Goal: Information Seeking & Learning: Learn about a topic

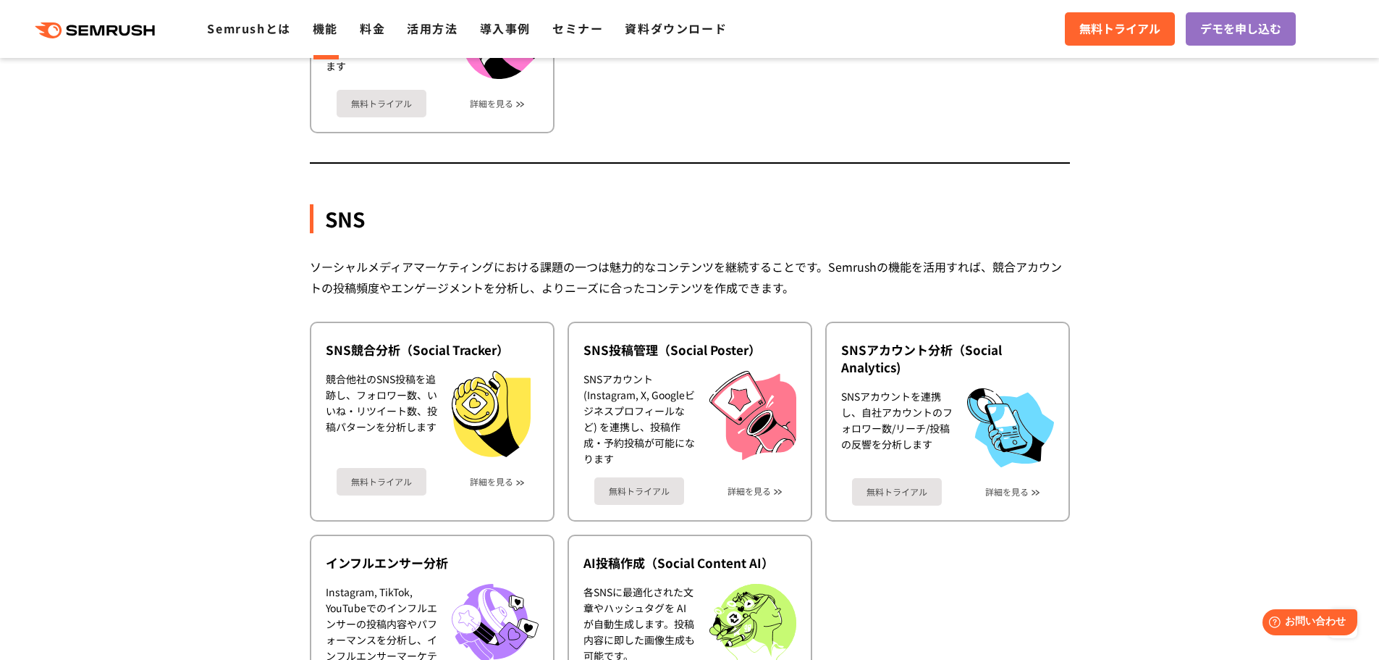
scroll to position [2896, 0]
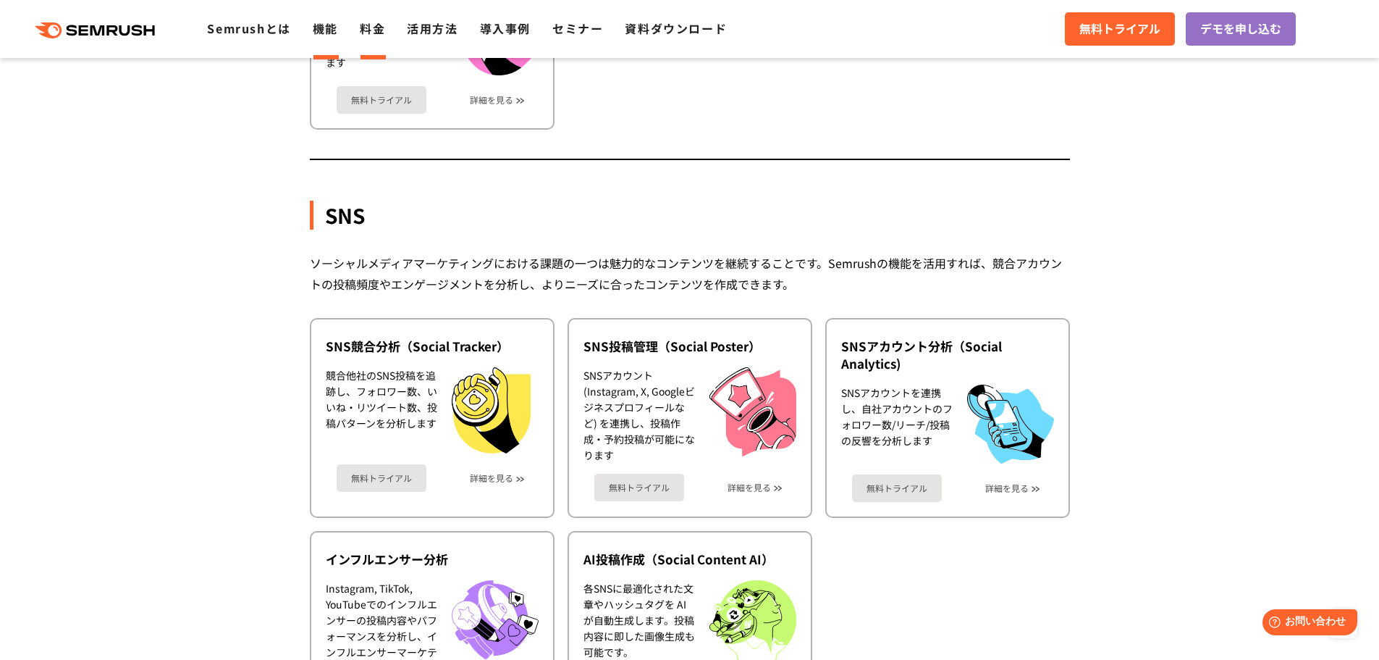
click at [375, 28] on link "料金" at bounding box center [372, 28] width 25 height 17
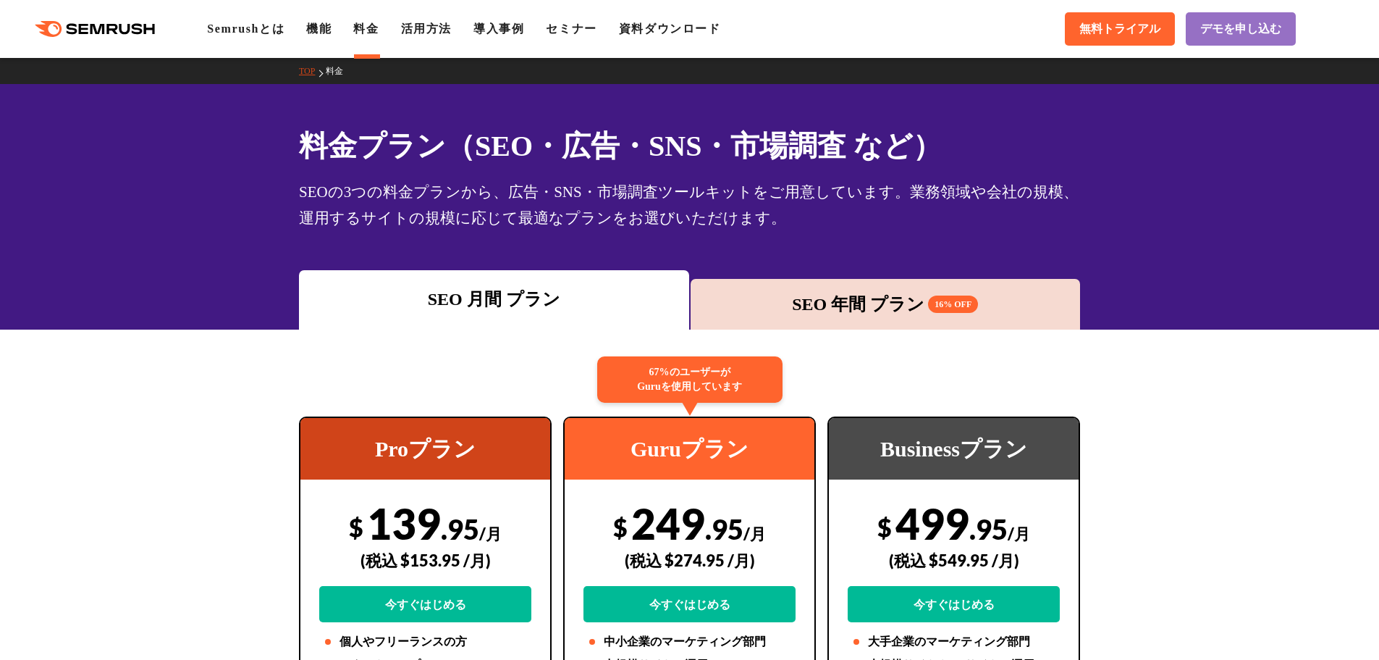
click at [791, 295] on div "SEO 年間 プラン 16% OFF" at bounding box center [886, 304] width 376 height 26
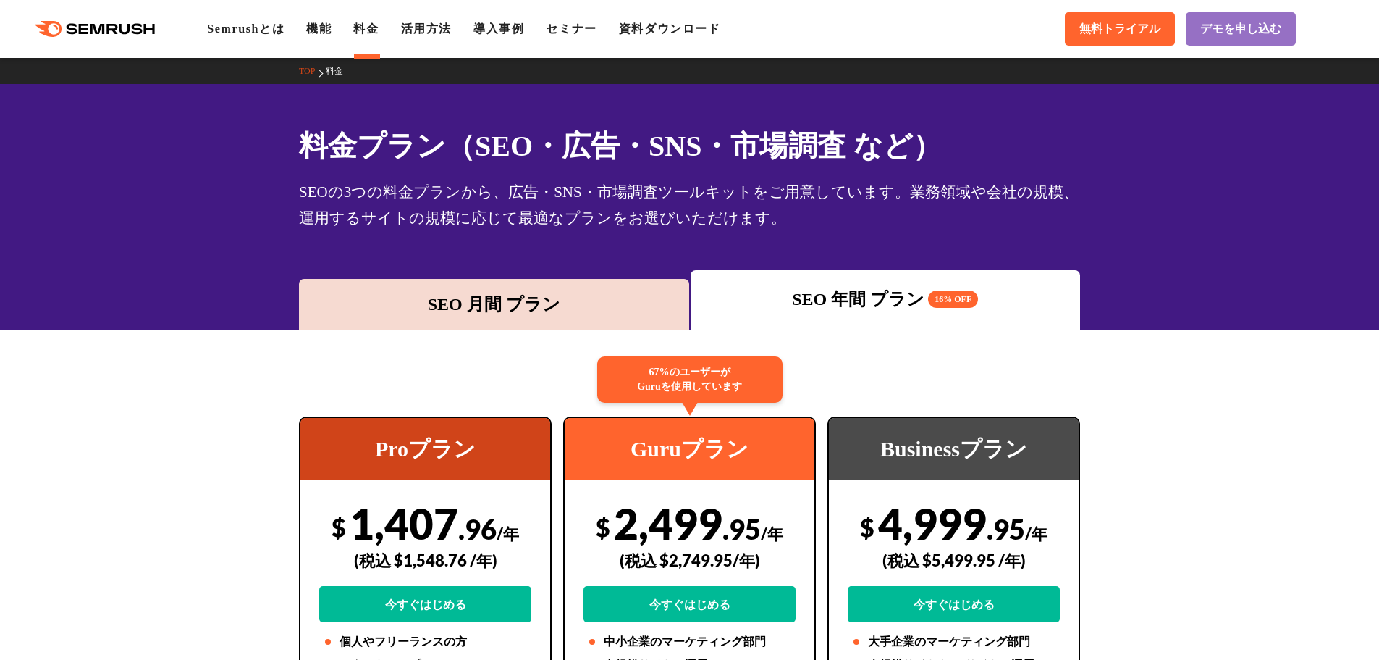
click at [571, 287] on div "SEO 月間 プラン" at bounding box center [494, 304] width 390 height 51
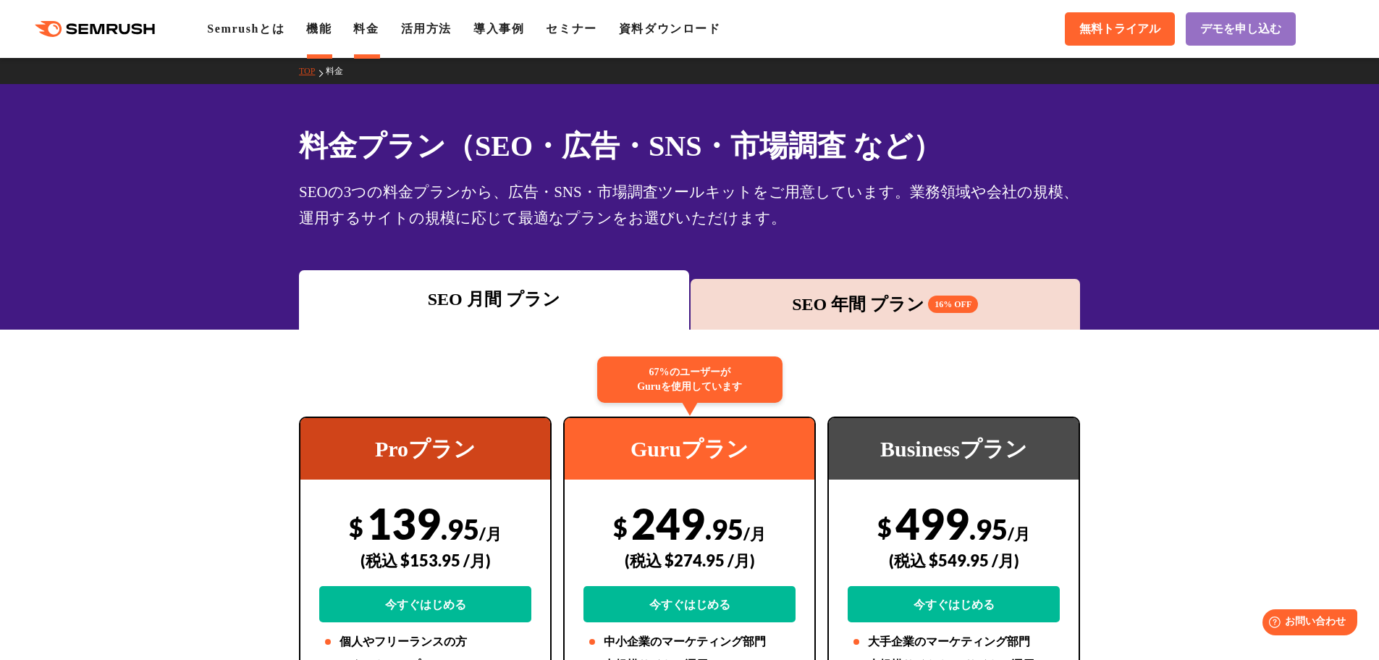
click at [320, 35] on link "機能" at bounding box center [318, 28] width 25 height 12
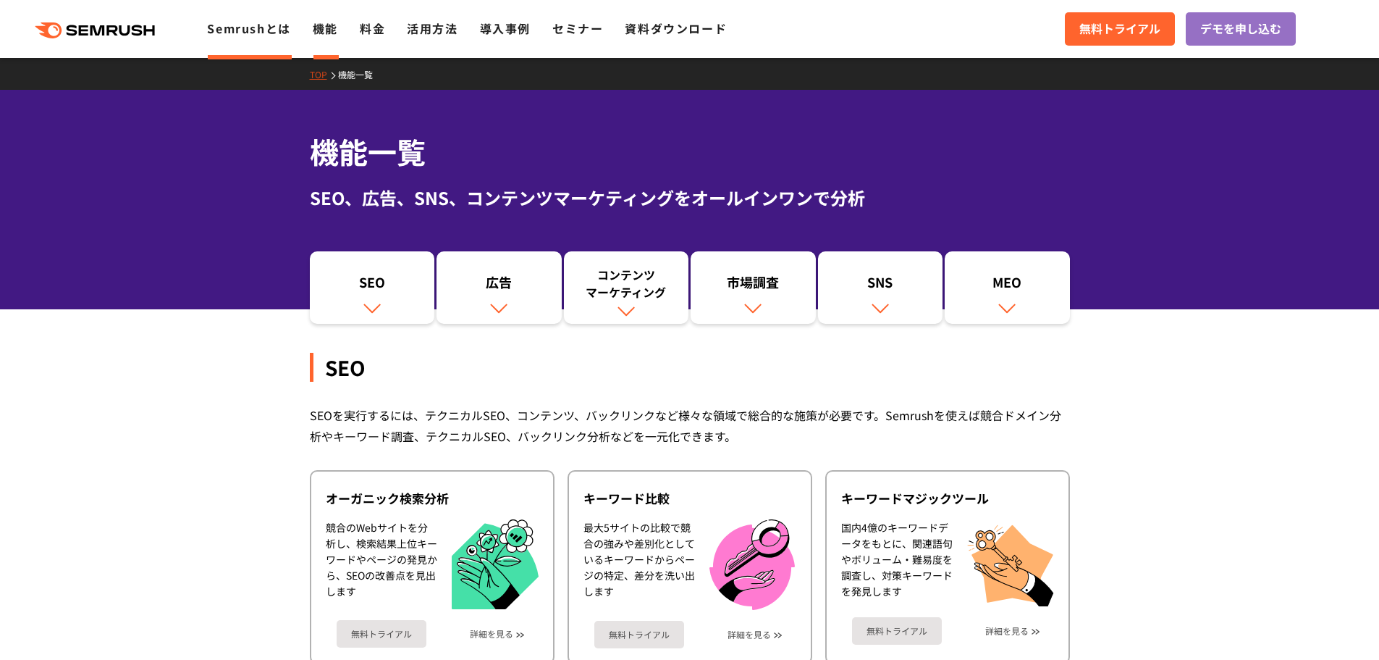
click at [251, 21] on link "Semrushとは" at bounding box center [248, 28] width 83 height 17
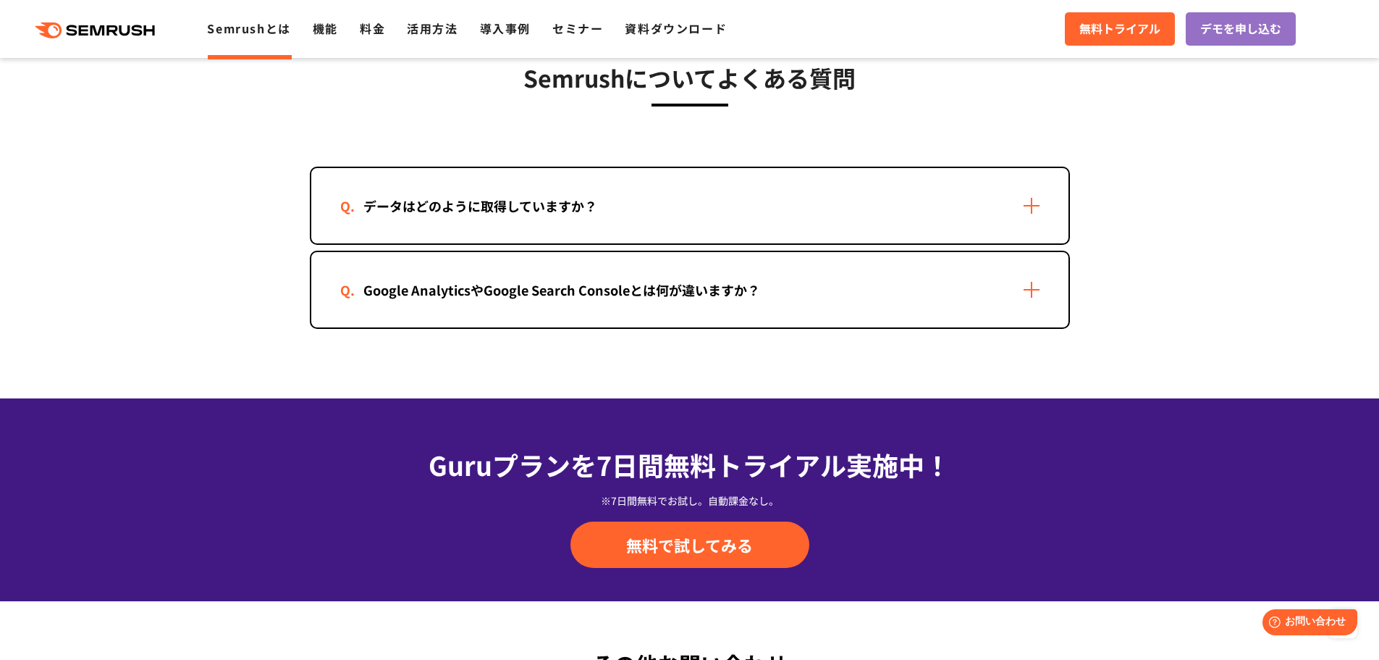
scroll to position [2969, 0]
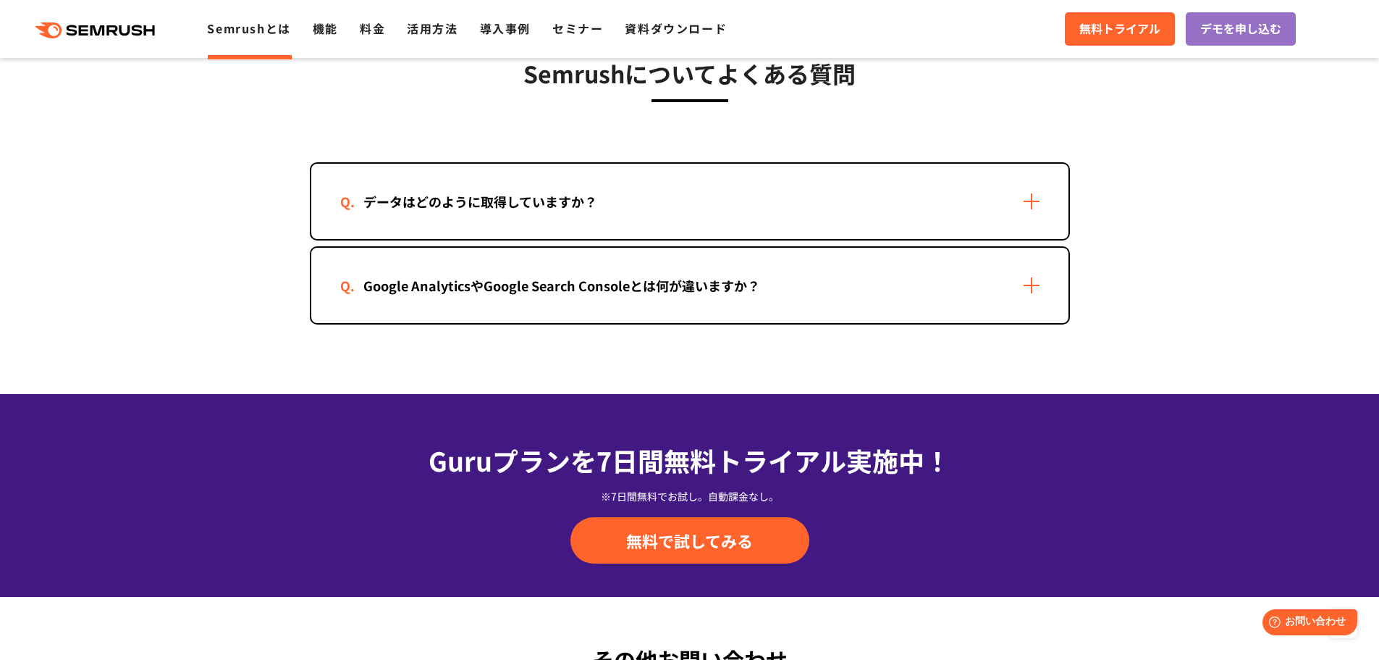
click at [535, 225] on div "データはどのように取得していますか？" at bounding box center [689, 201] width 757 height 75
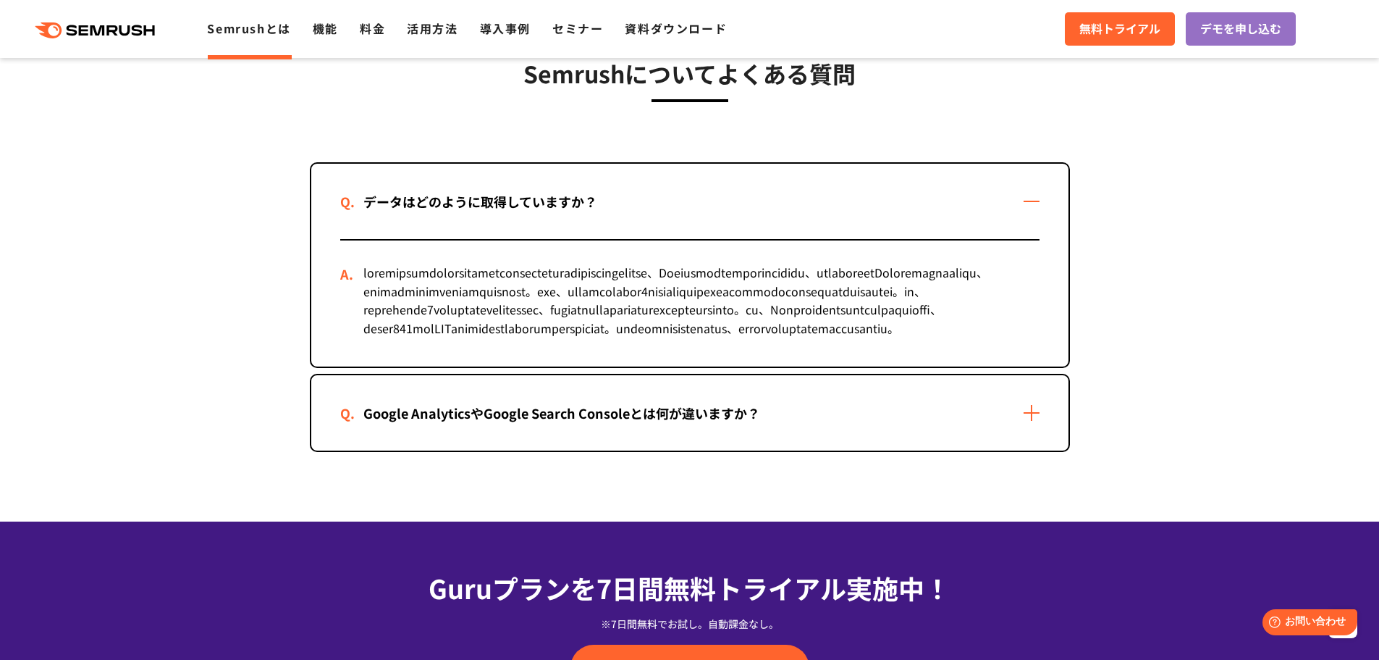
click at [503, 450] on div "Google AnalyticsやGoogle Search Consoleとは何が違いますか？" at bounding box center [689, 412] width 757 height 75
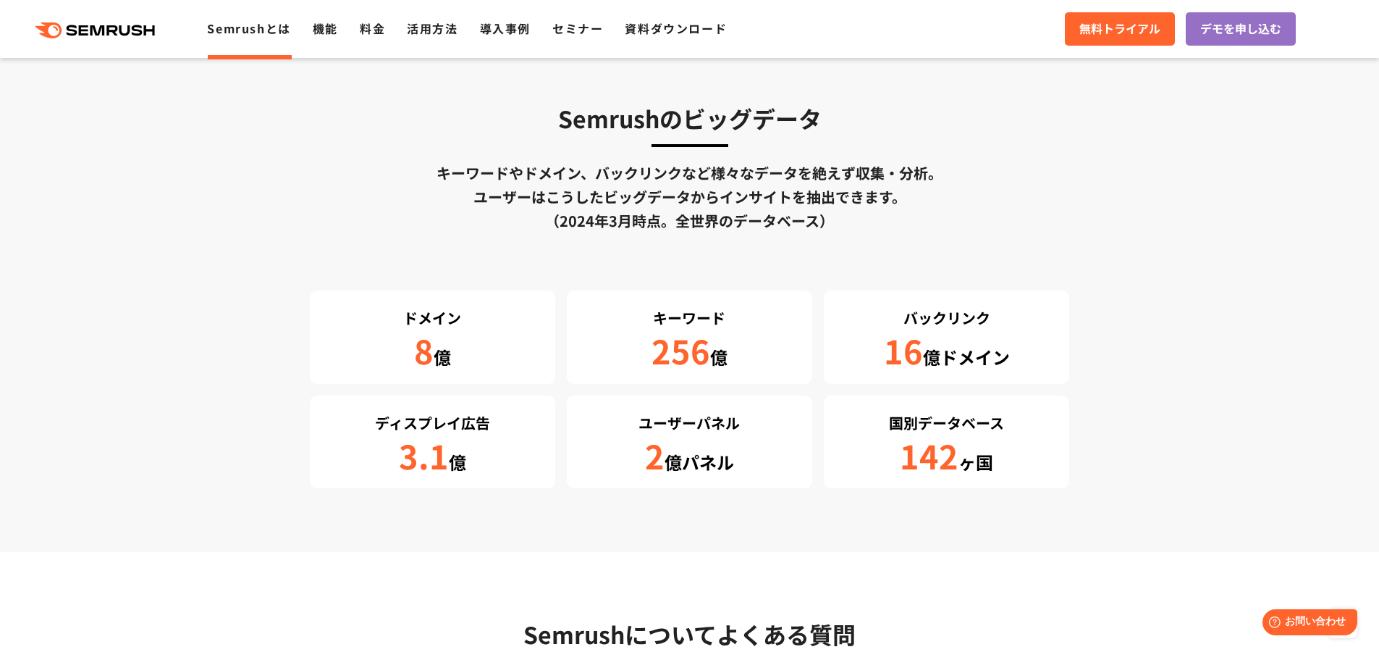
scroll to position [2307, 0]
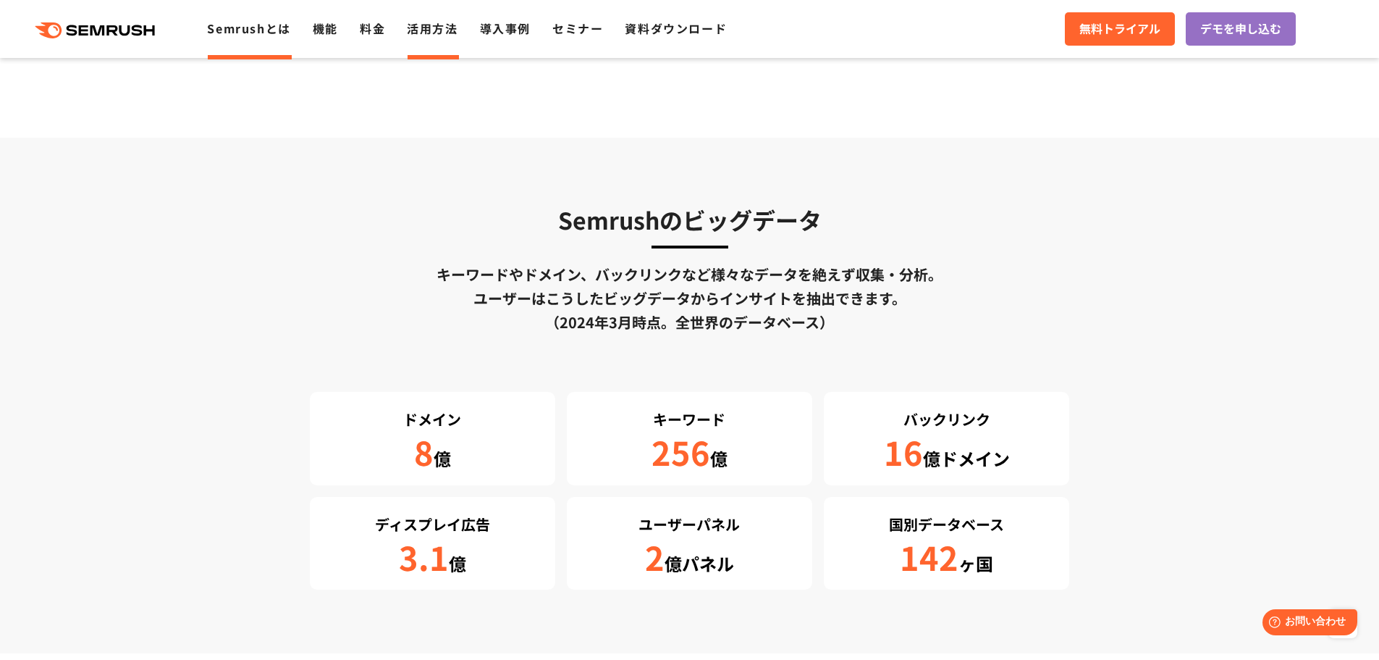
click at [418, 27] on link "活用方法" at bounding box center [432, 28] width 51 height 17
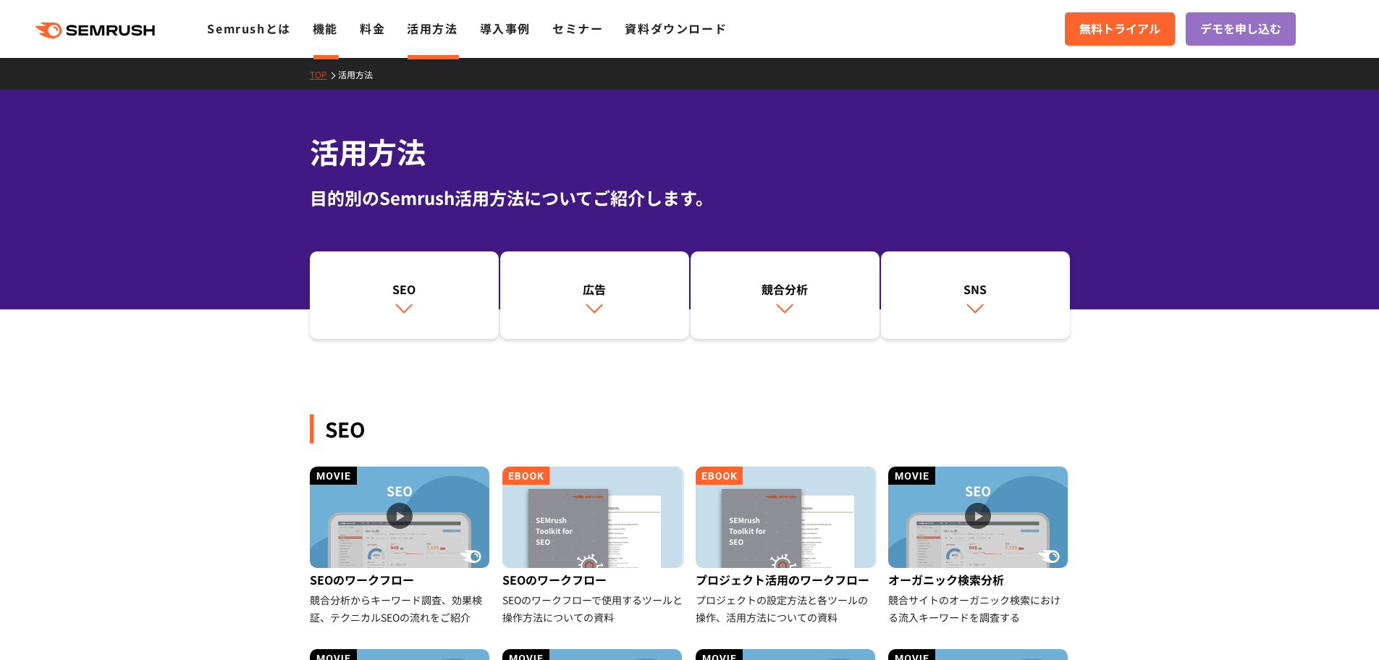
click at [327, 32] on link "機能" at bounding box center [325, 28] width 25 height 17
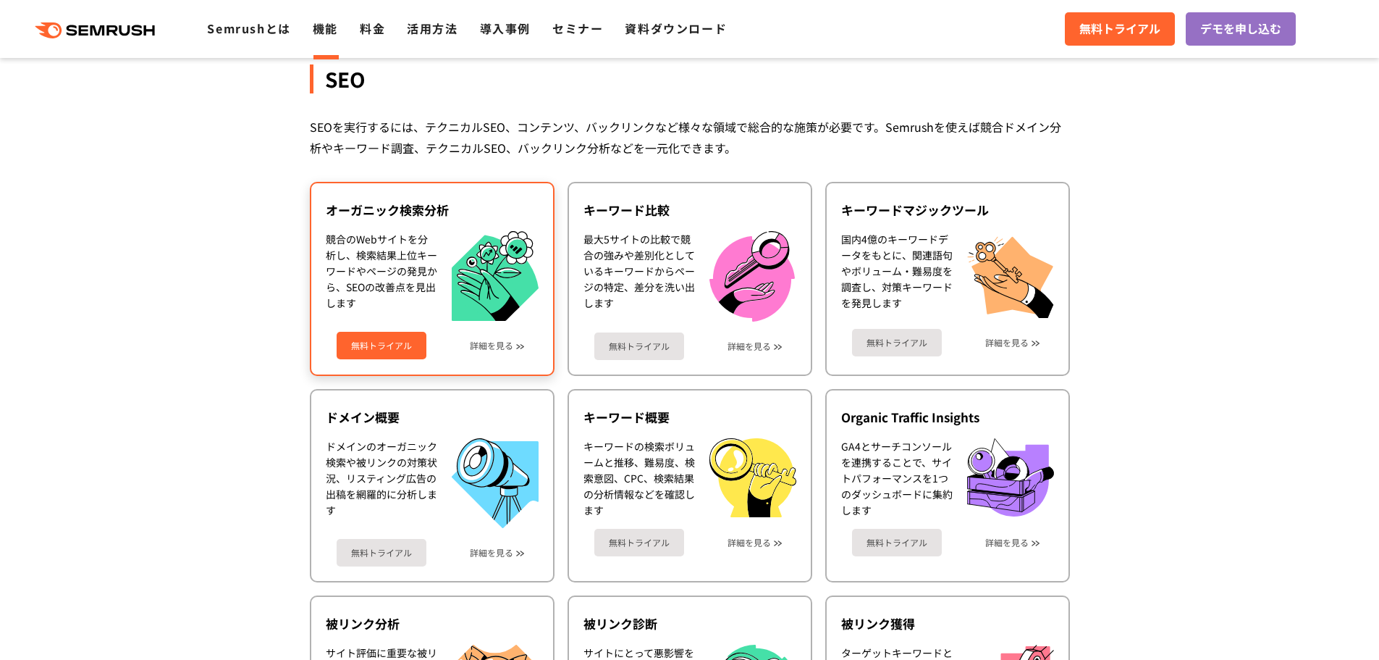
scroll to position [290, 0]
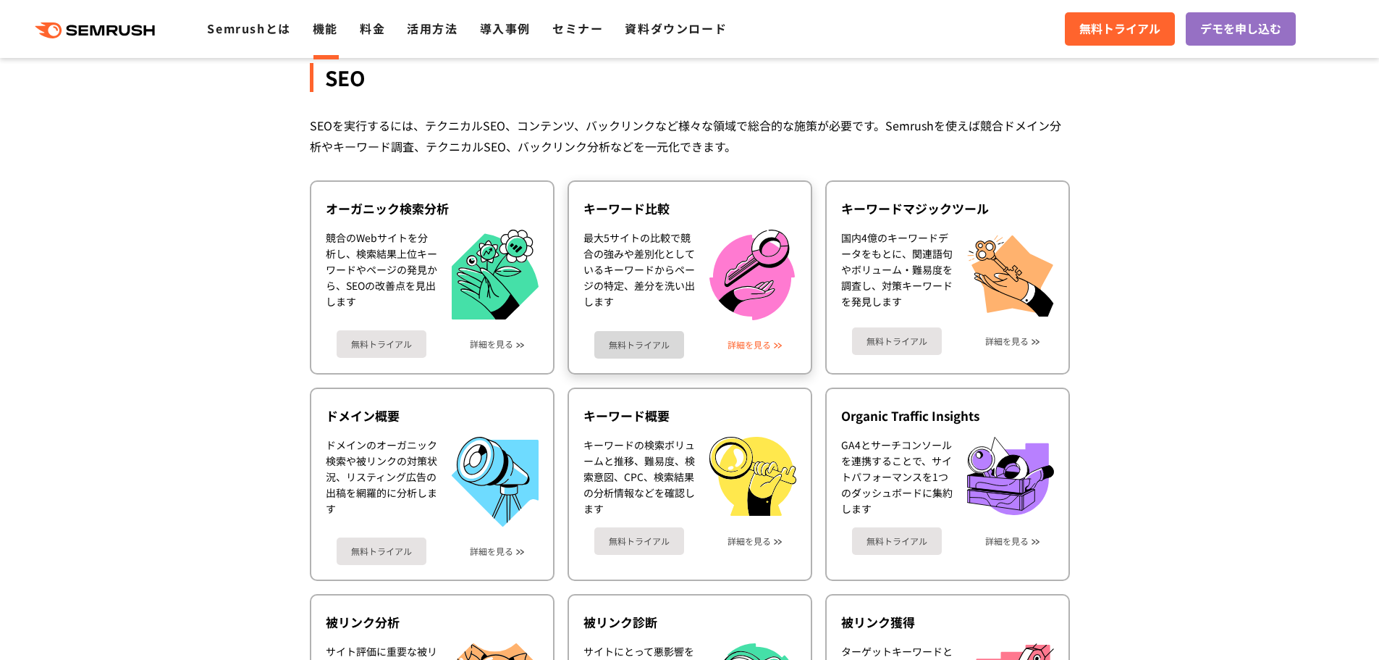
click at [736, 348] on link "詳細を見る" at bounding box center [749, 345] width 43 height 10
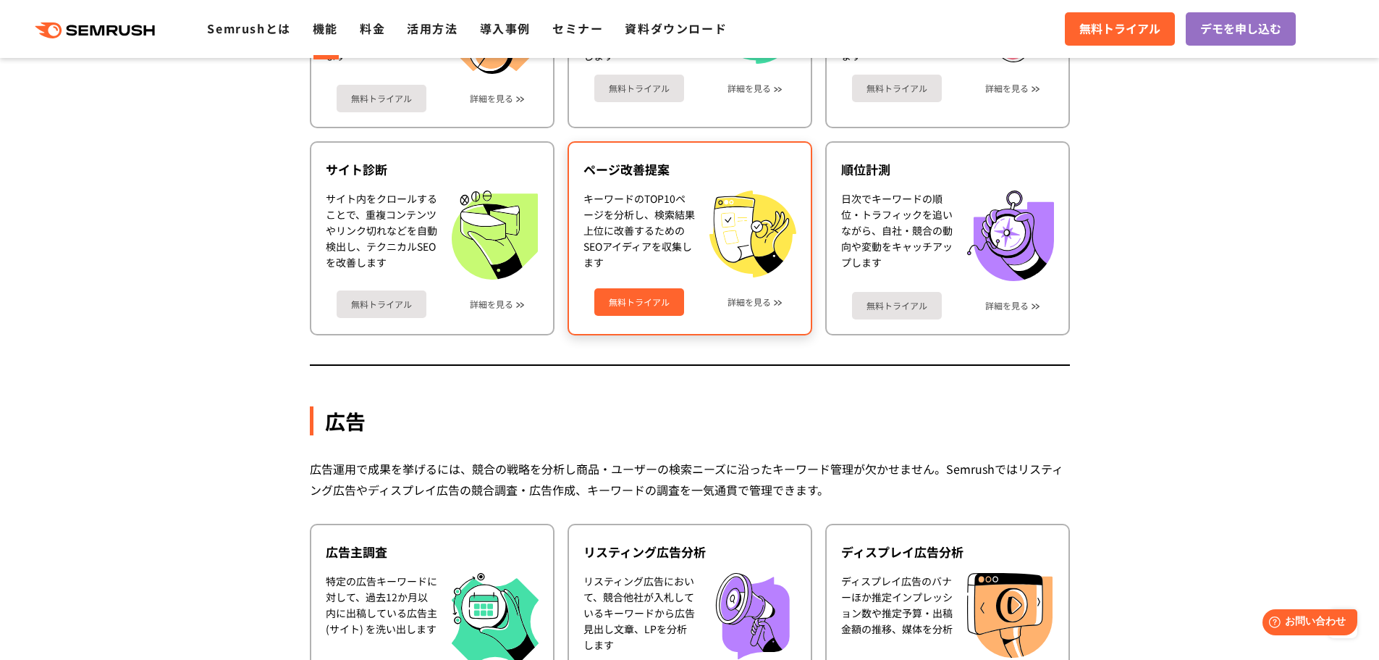
scroll to position [1303, 0]
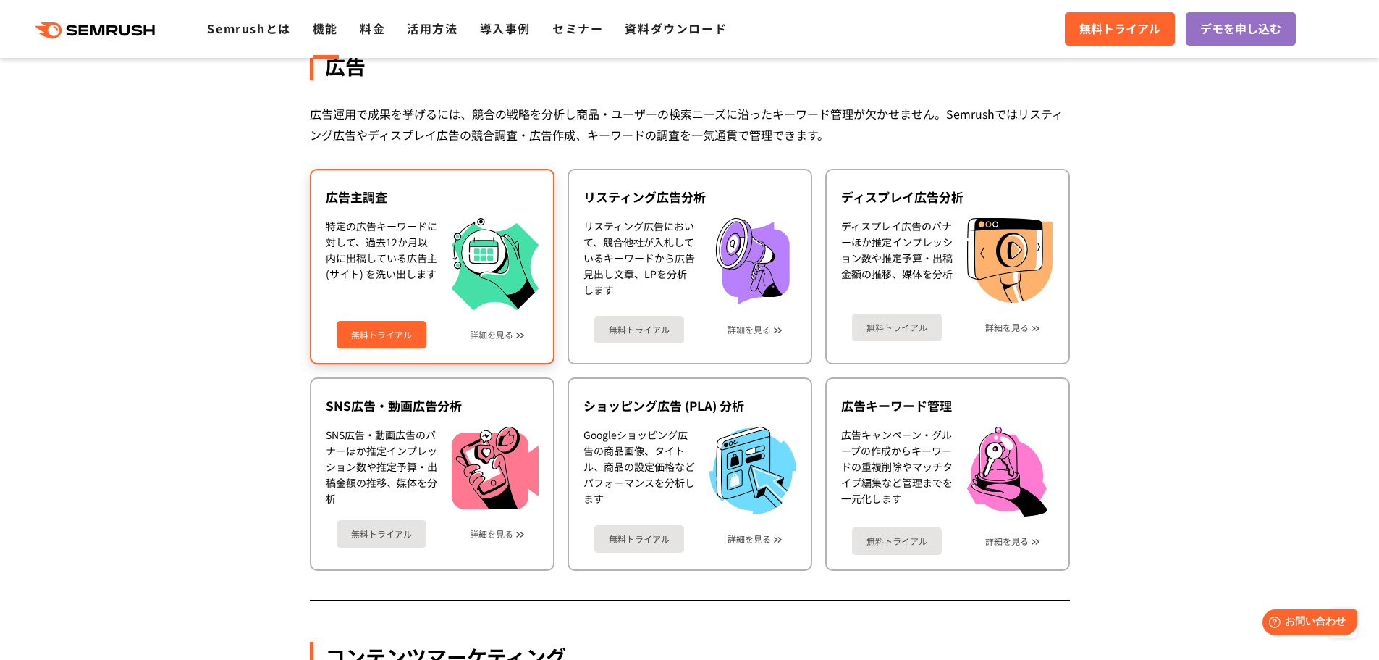
click at [505, 327] on div "無料トライアル 詳細を見る" at bounding box center [432, 329] width 213 height 38
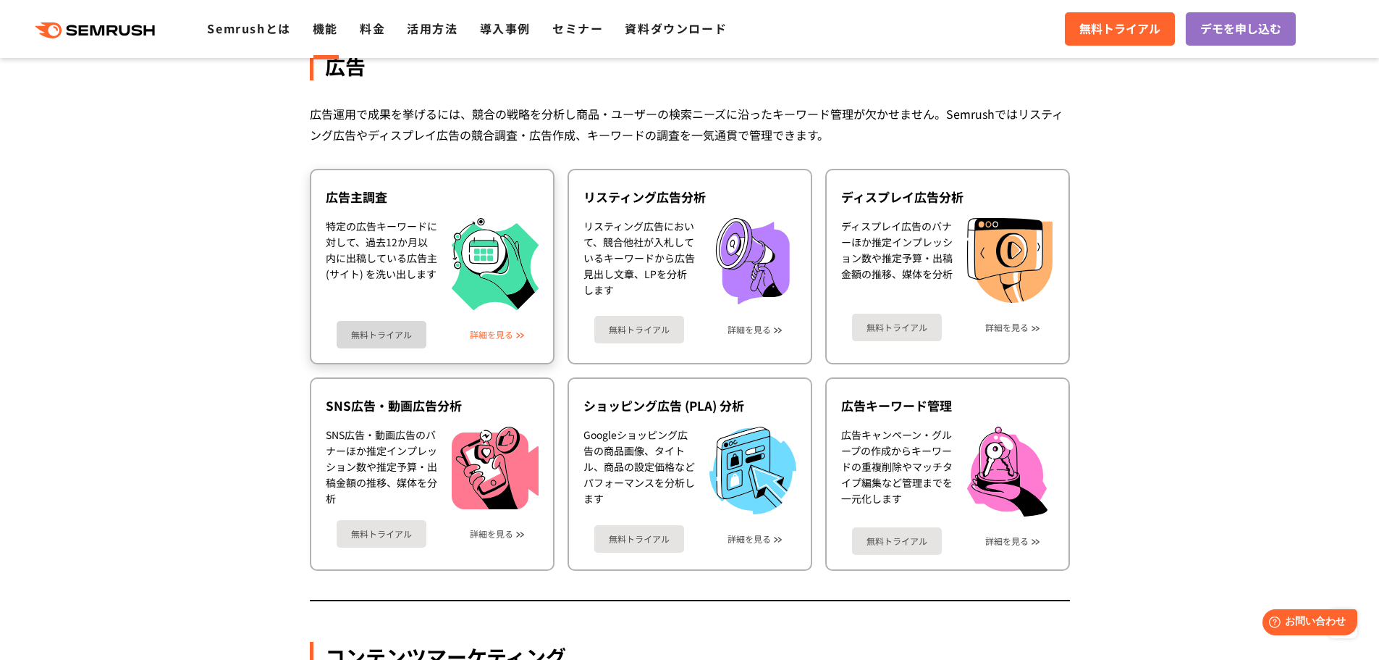
click at [506, 335] on link "詳細を見る" at bounding box center [491, 334] width 43 height 10
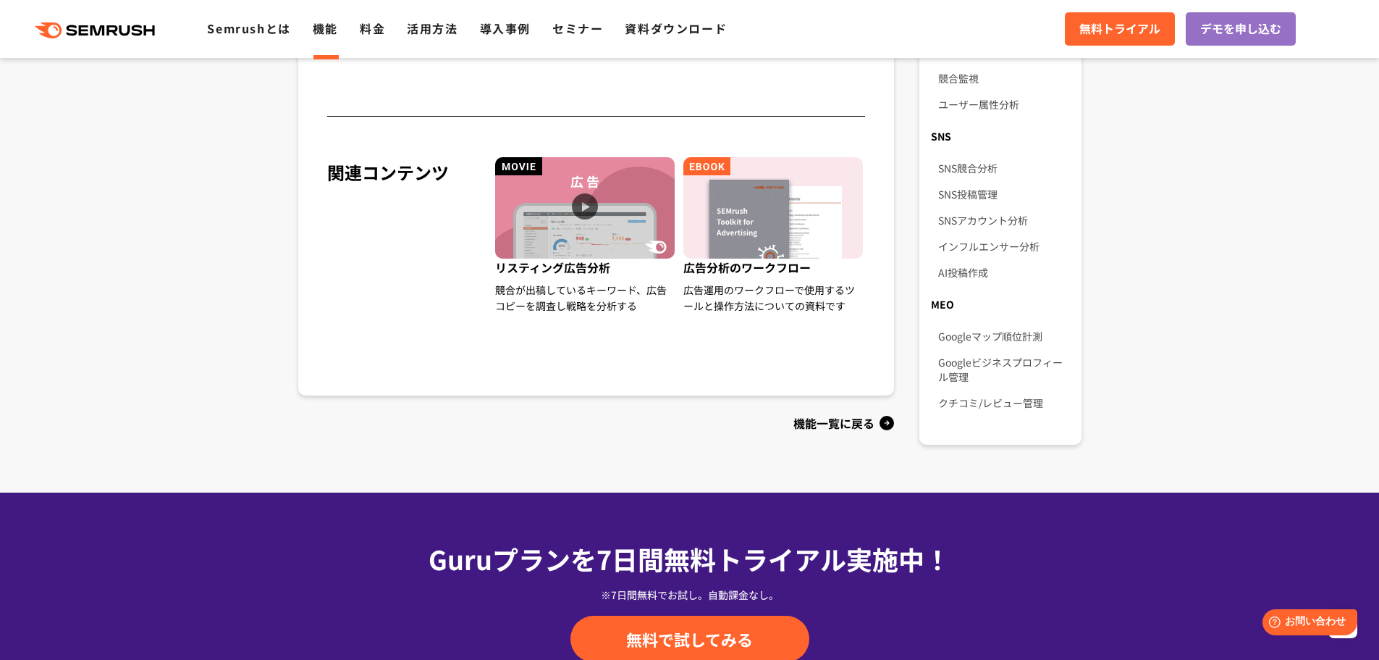
scroll to position [1014, 0]
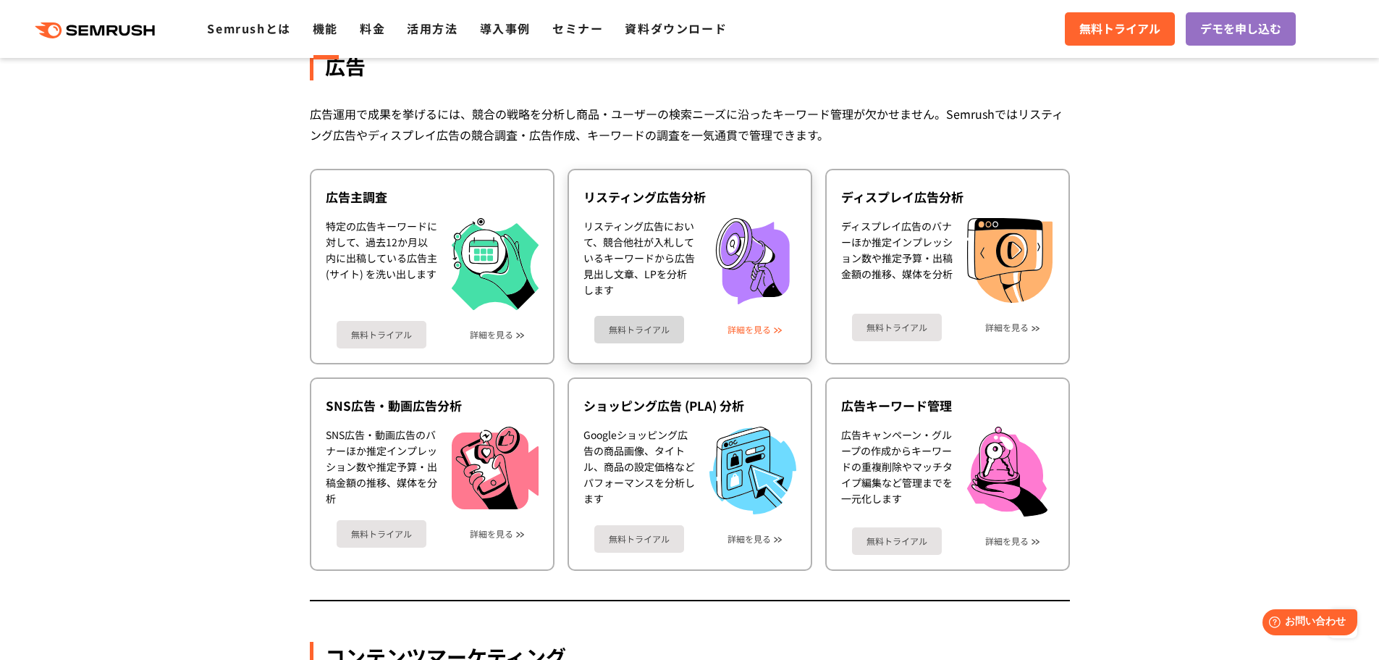
click at [754, 333] on link "詳細を見る" at bounding box center [749, 329] width 43 height 10
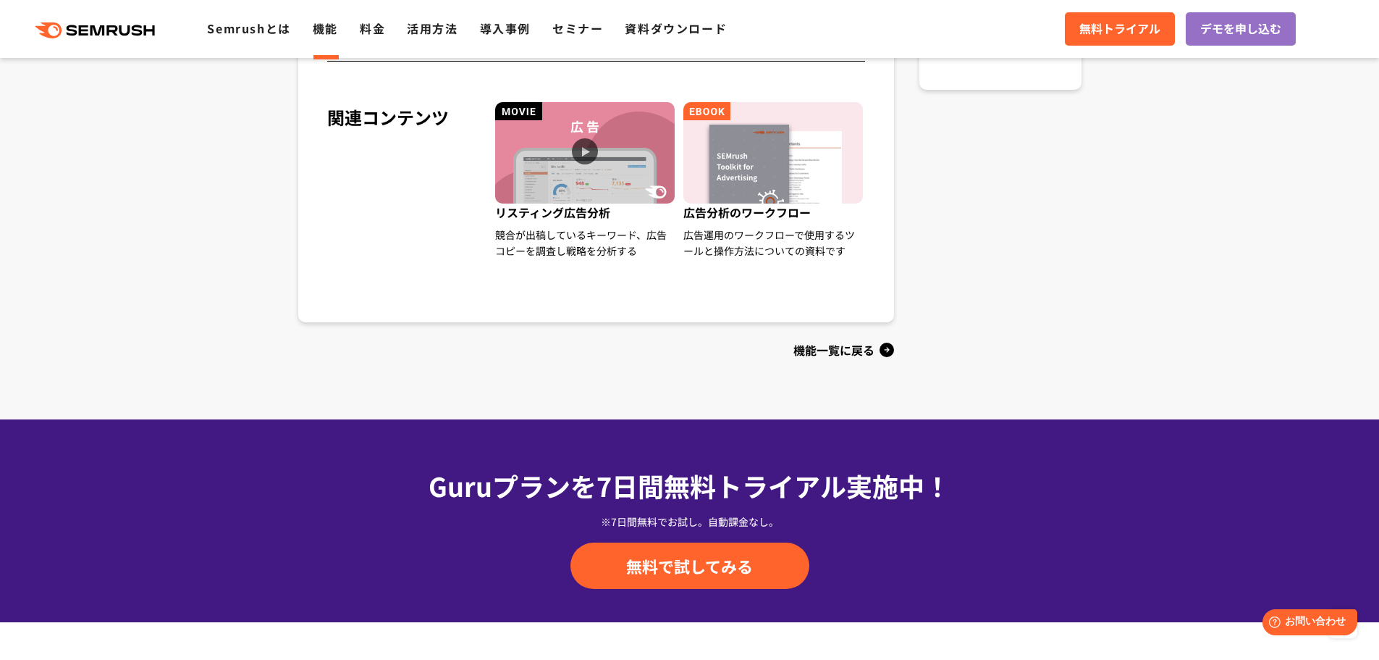
scroll to position [1448, 0]
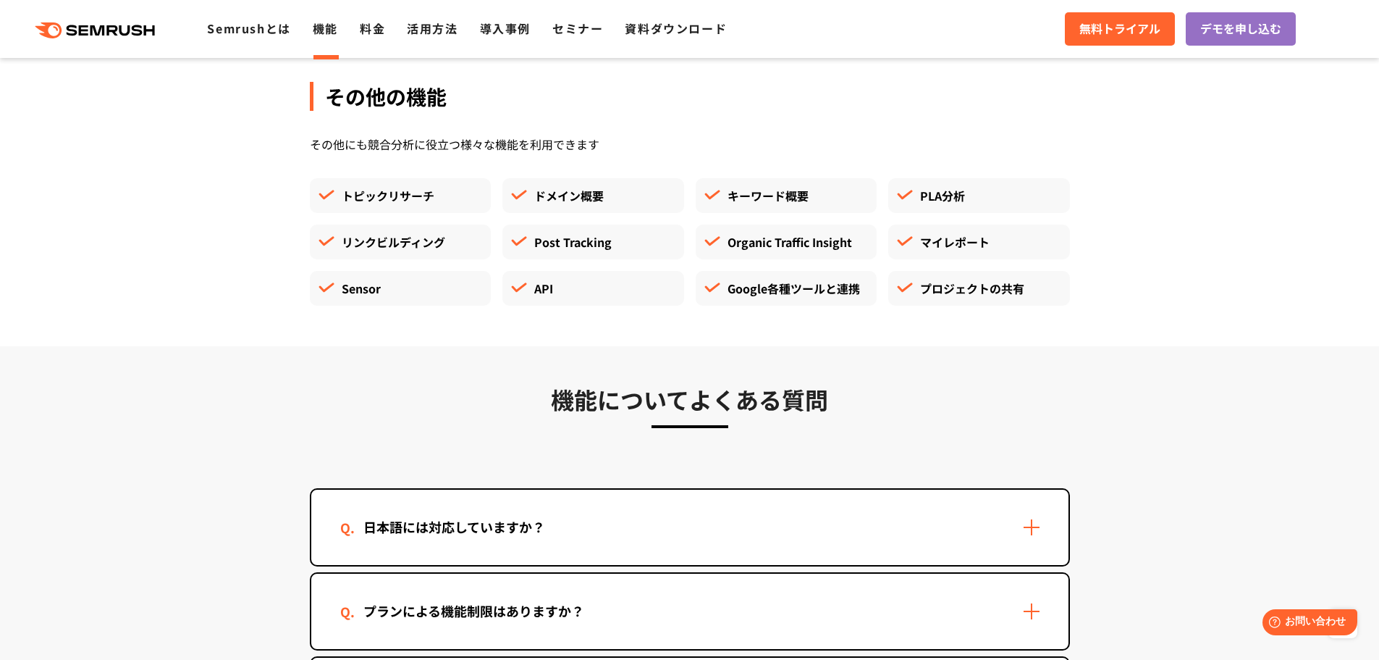
scroll to position [4242, 0]
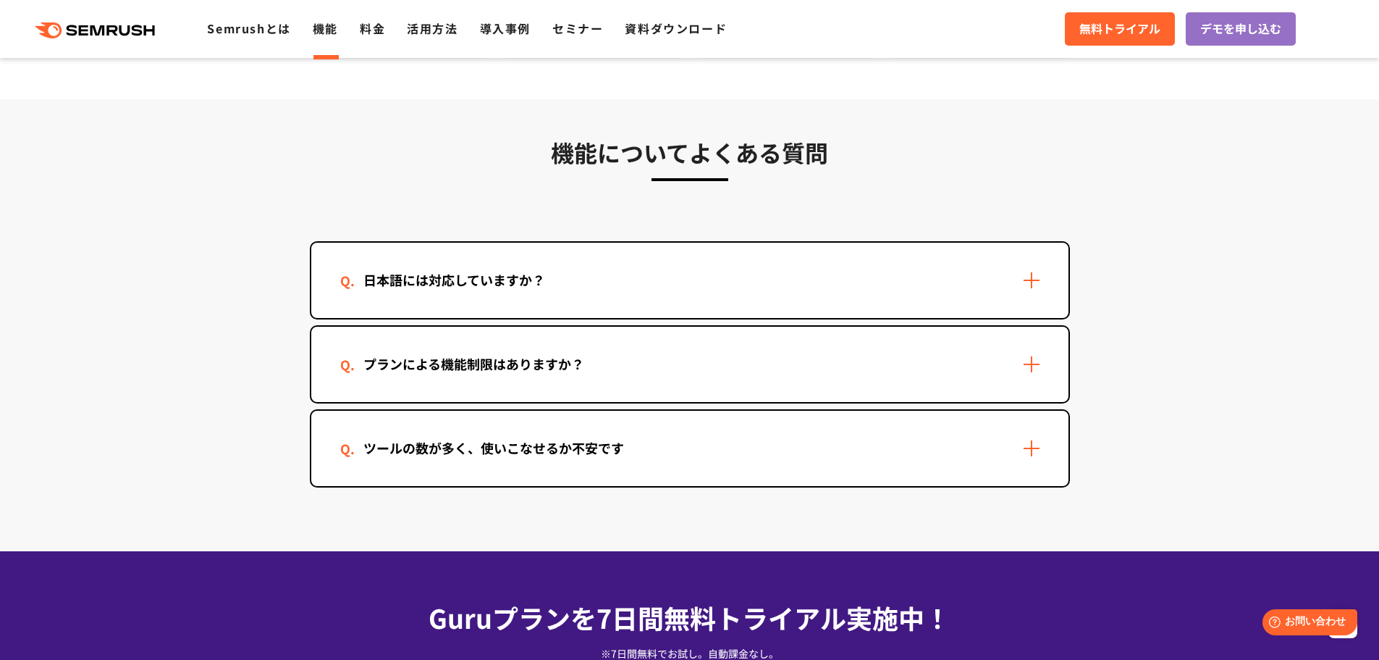
click at [441, 367] on div "プランによる機能制限はありますか？" at bounding box center [473, 363] width 267 height 21
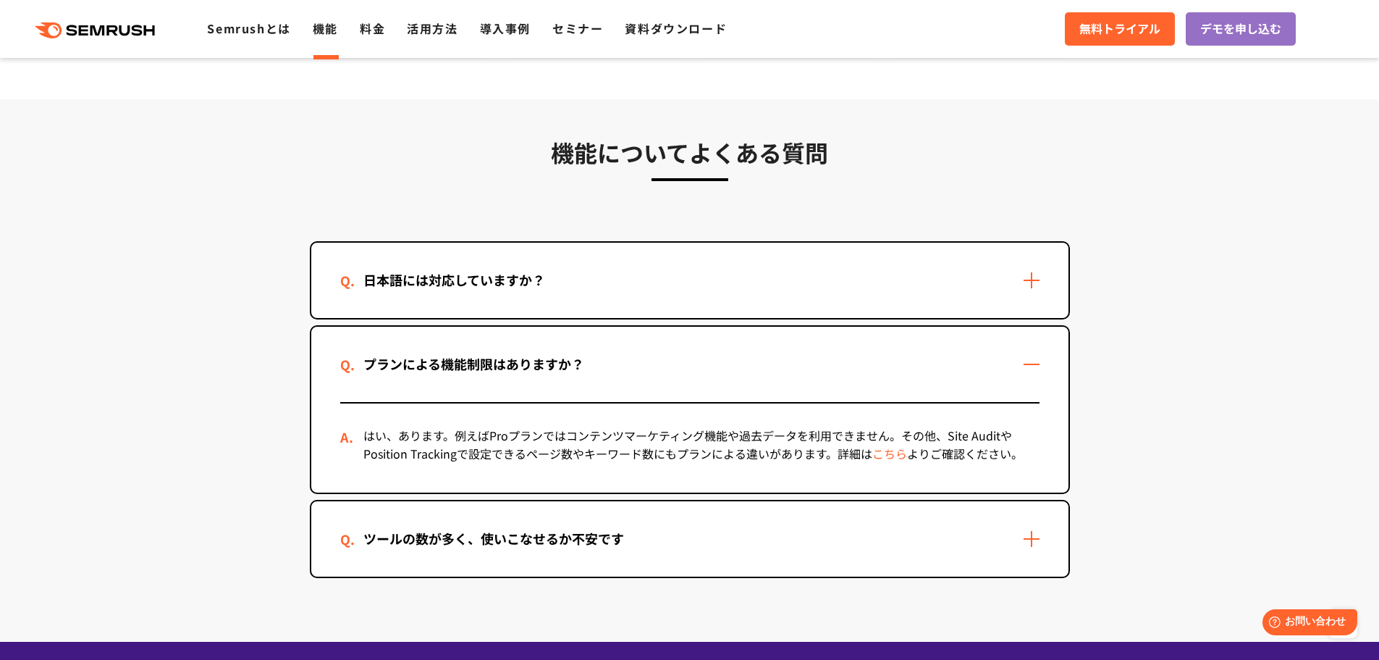
click at [515, 544] on div "ツールの数が多く、使いこなせるか不安です" at bounding box center [493, 538] width 307 height 21
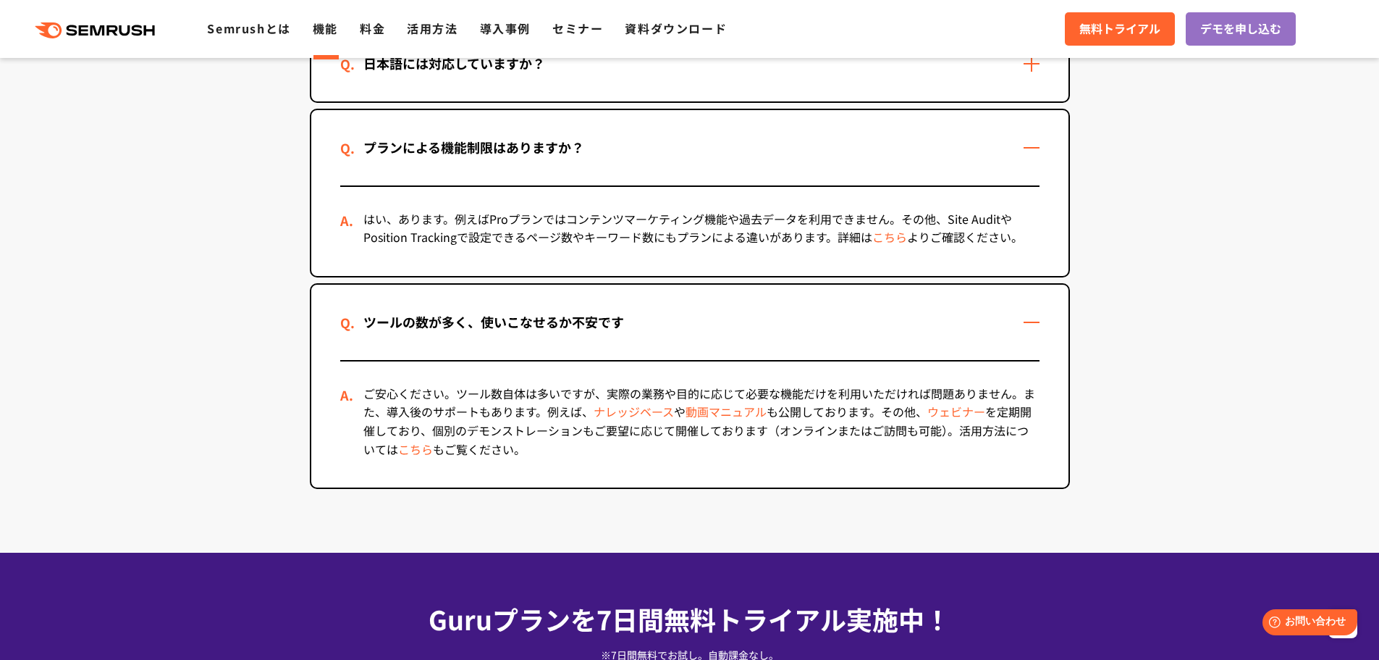
scroll to position [4459, 0]
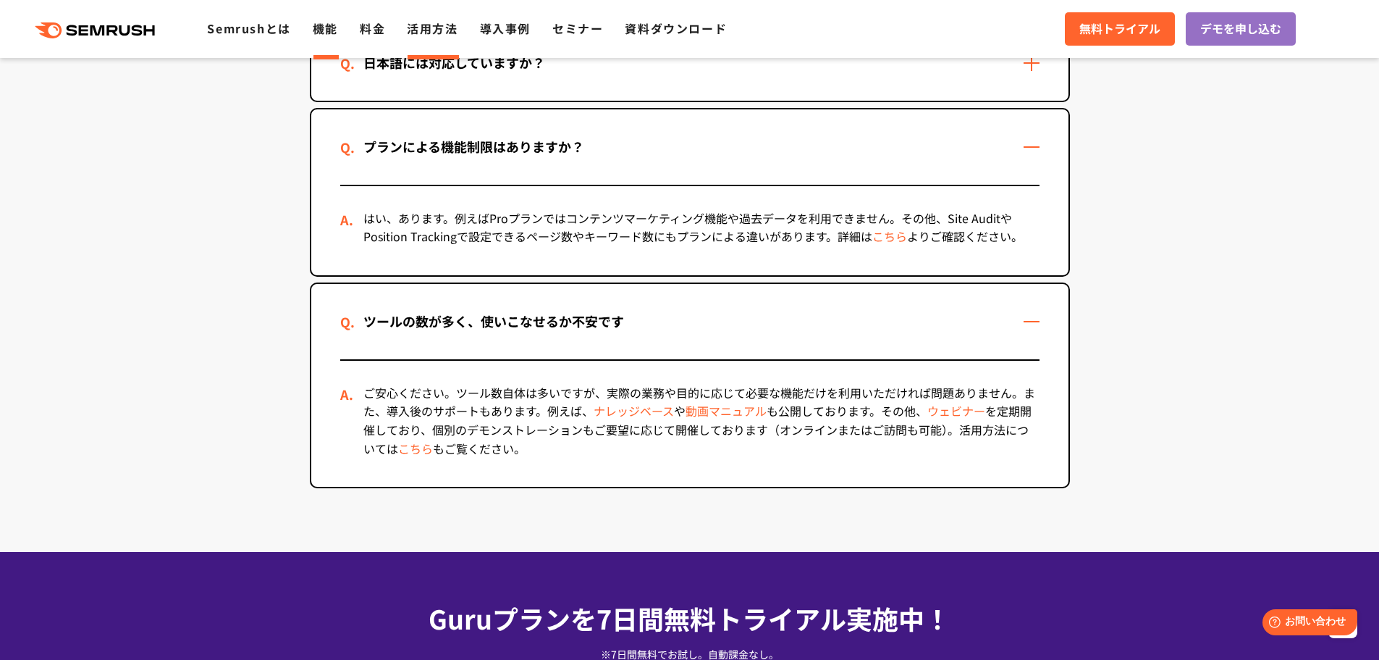
click at [429, 32] on link "活用方法" at bounding box center [432, 28] width 51 height 17
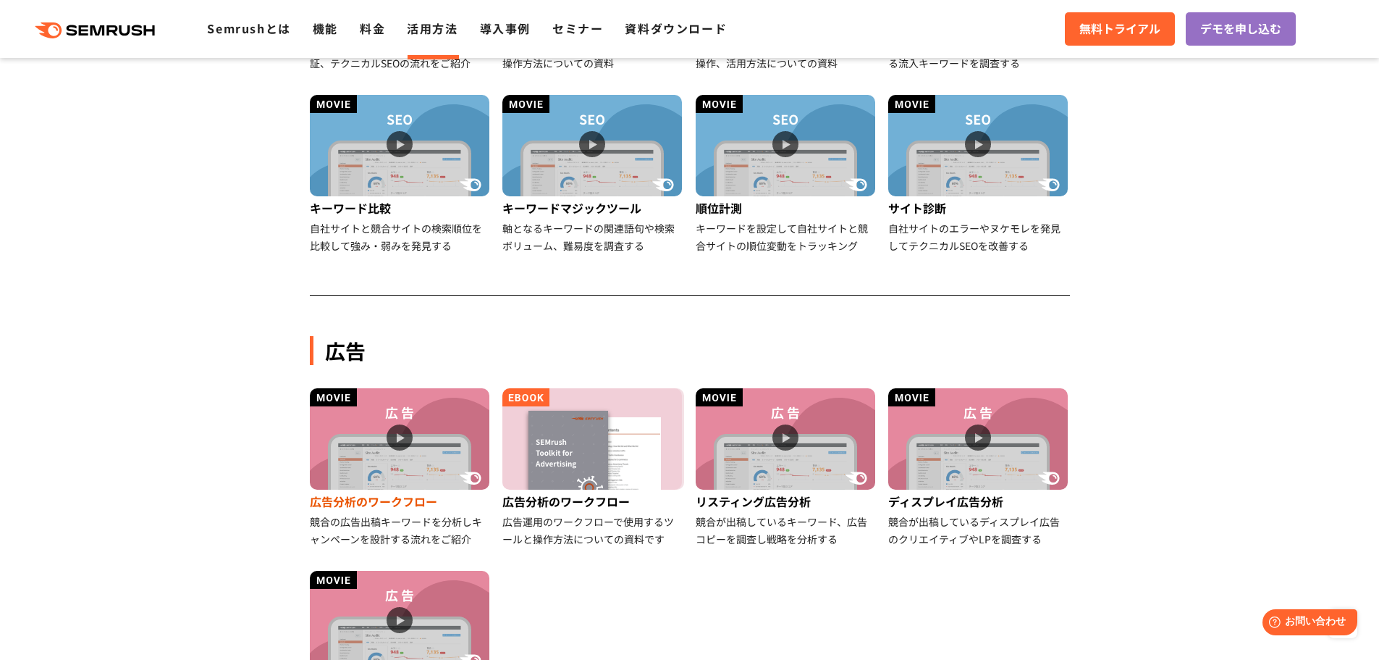
scroll to position [579, 0]
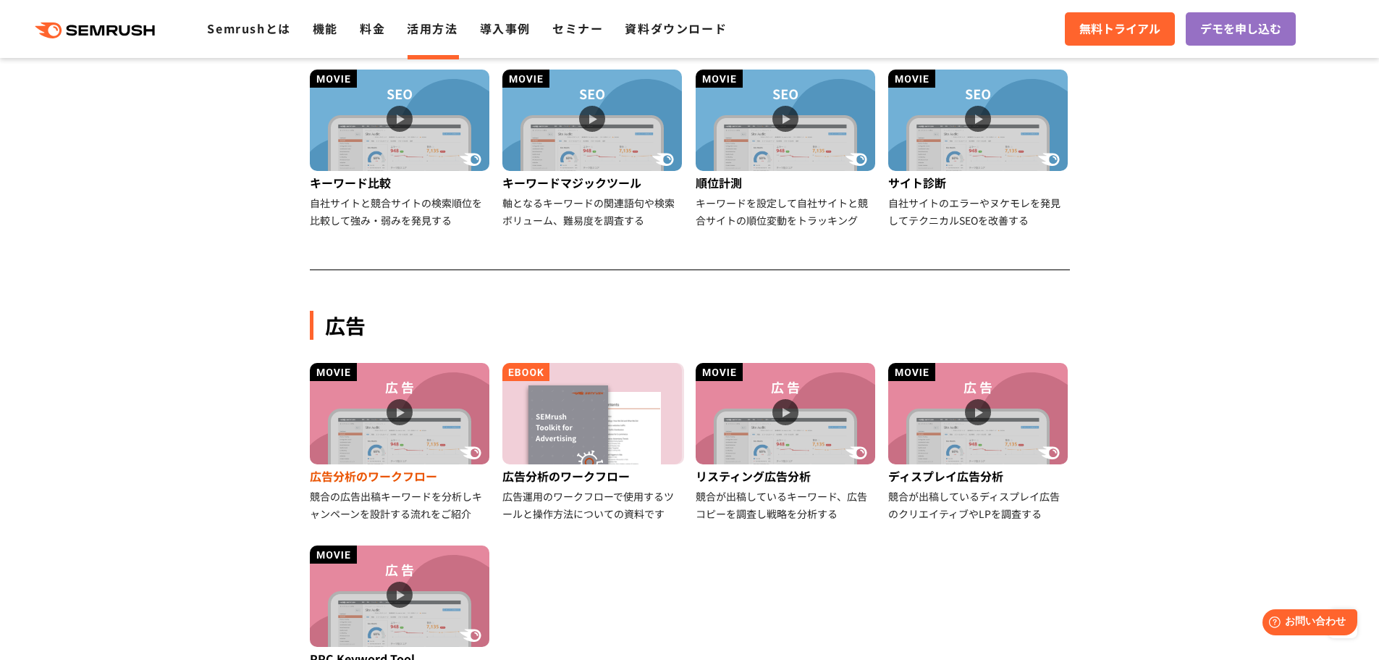
click at [414, 448] on img at bounding box center [400, 413] width 180 height 101
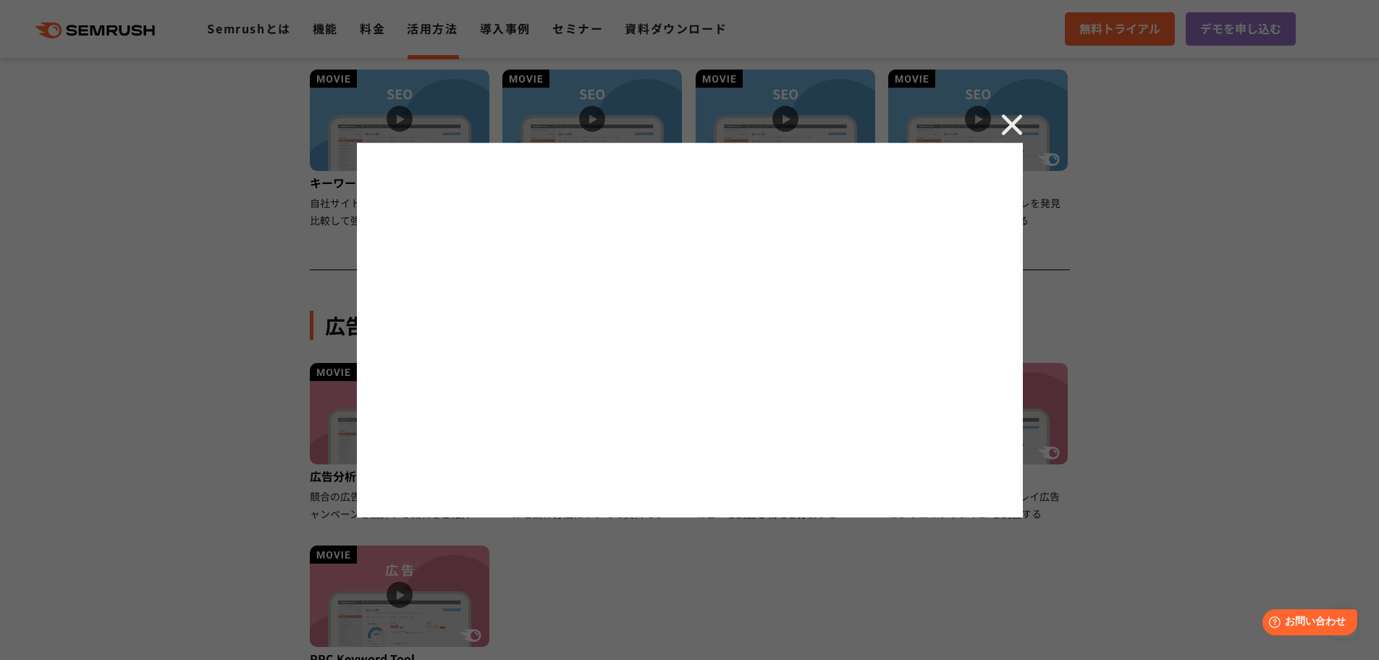
click at [1023, 125] on div at bounding box center [689, 330] width 1379 height 660
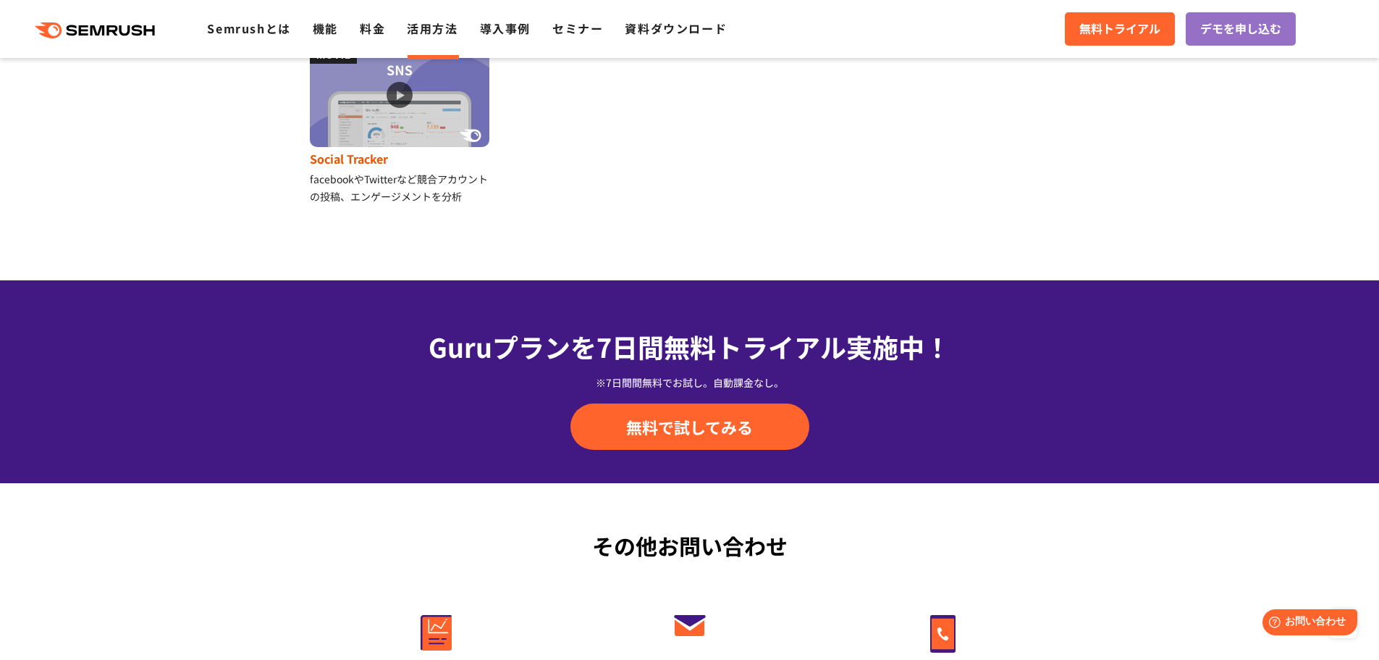
scroll to position [1376, 0]
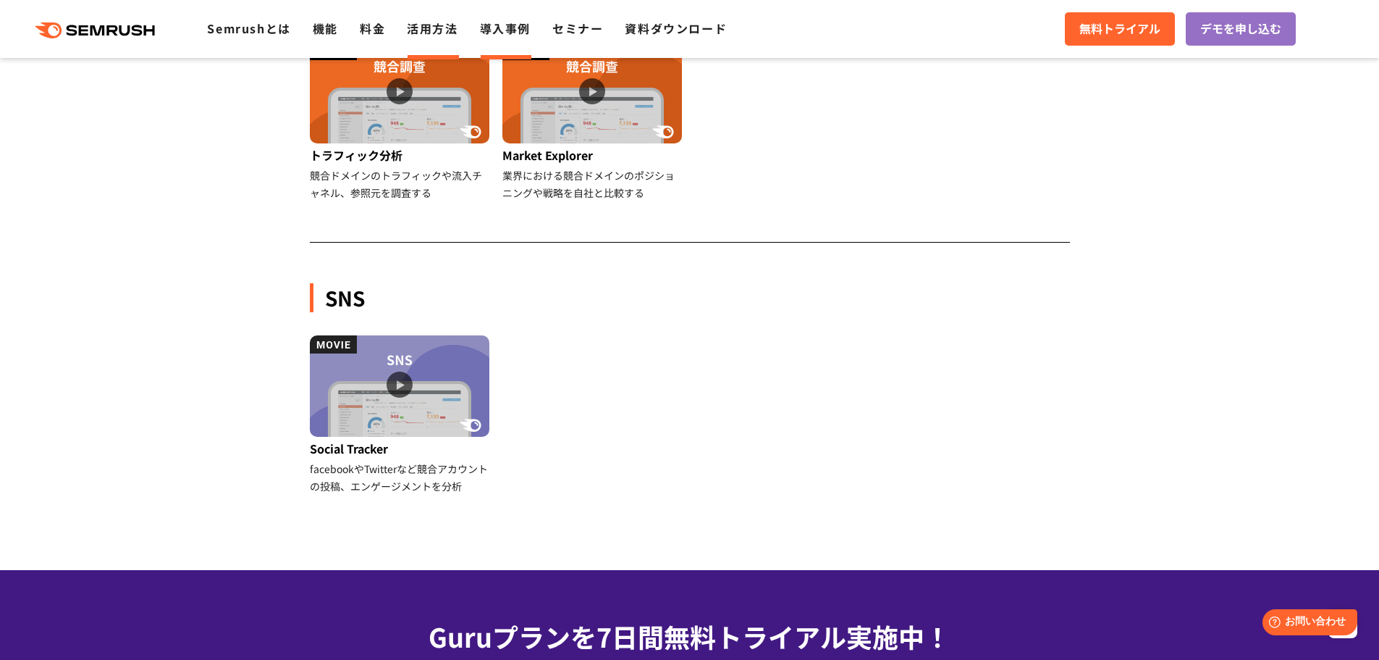
click at [518, 22] on link "導入事例" at bounding box center [505, 28] width 51 height 17
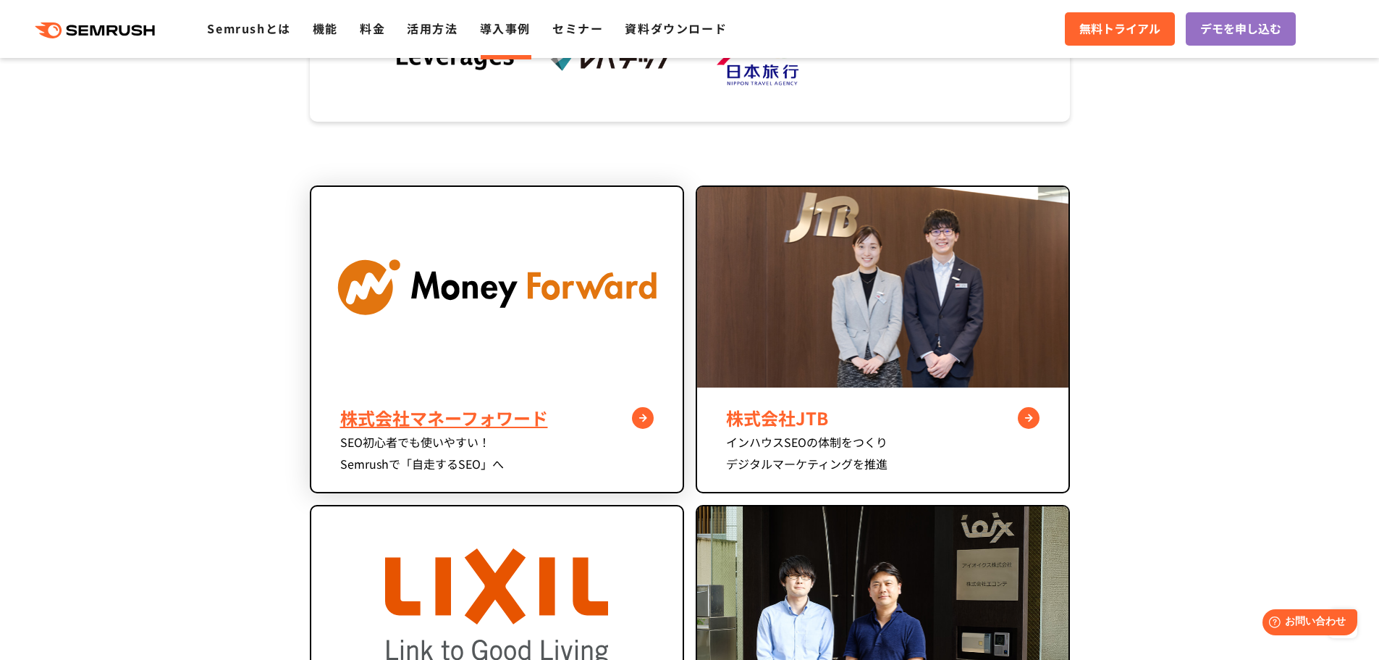
click at [539, 424] on div "株式会社マネーフォワード" at bounding box center [497, 418] width 314 height 26
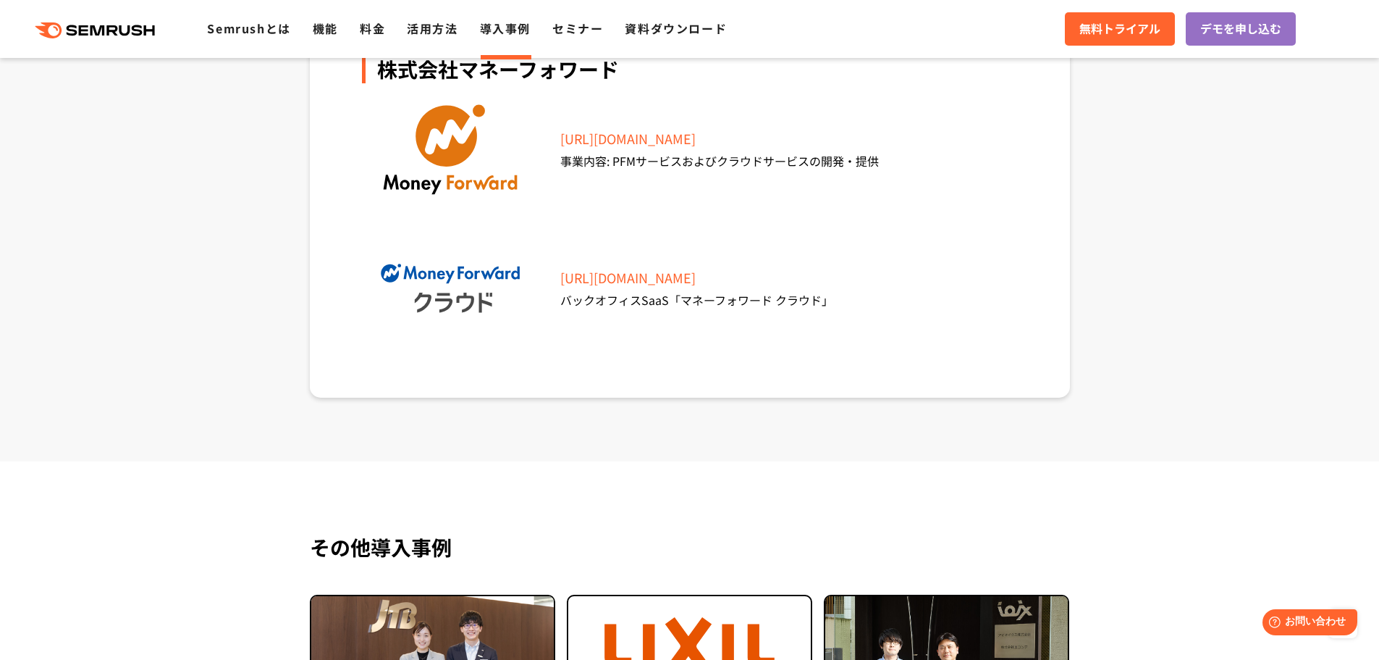
scroll to position [5648, 0]
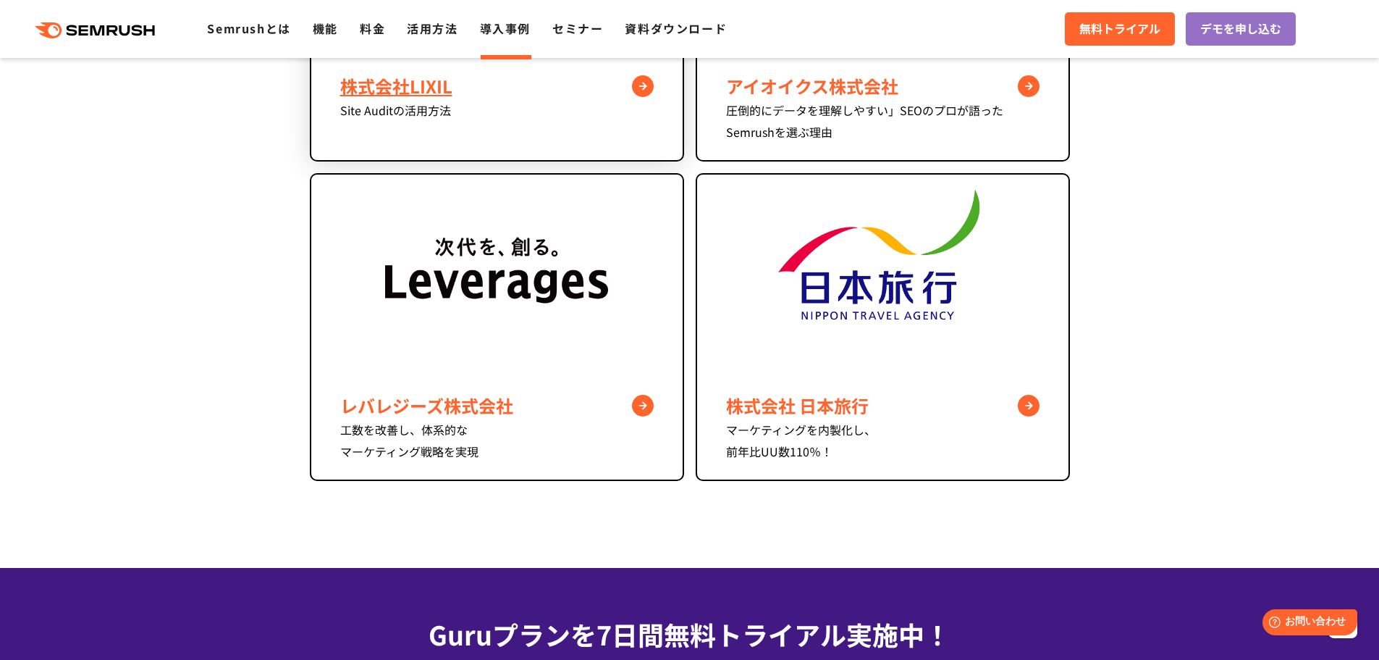
scroll to position [1014, 0]
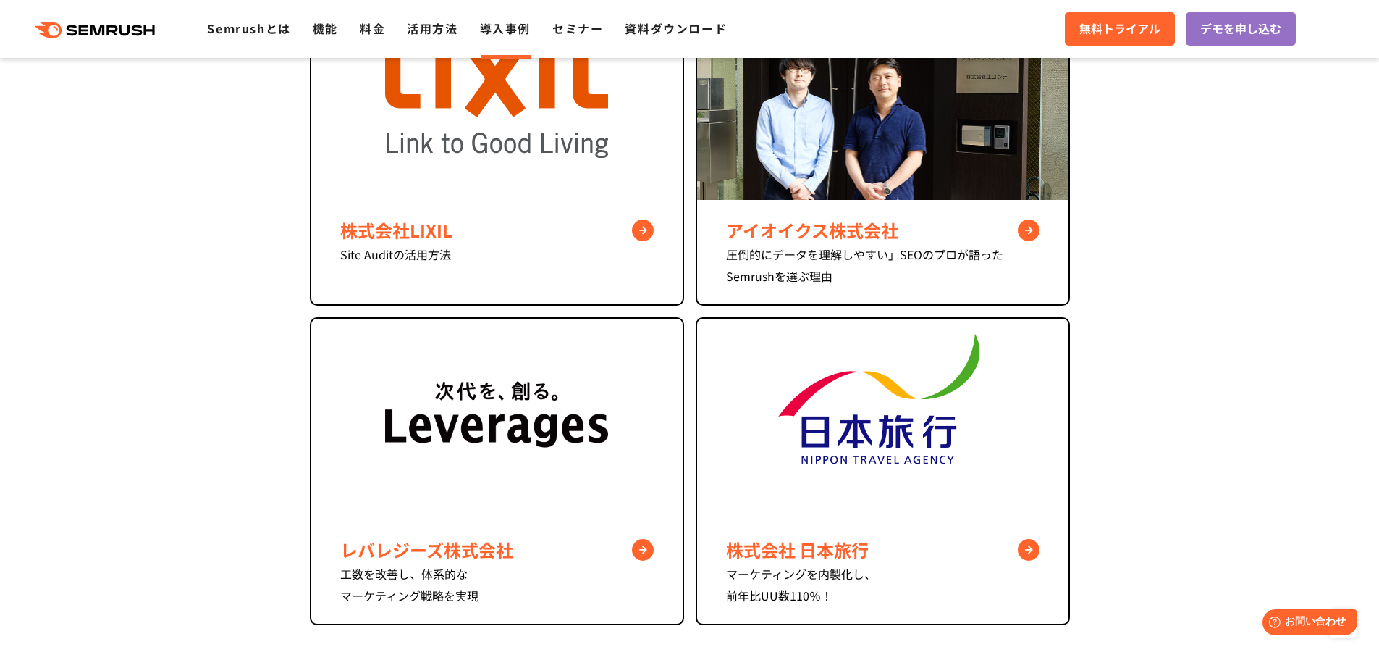
click at [573, 39] on div ".cls {fill: #FF642D;} .cls {fill: #FF642D;} Semrushとは 機能 料金 活用方法 導入事例 セミナー 資料ダウ…" at bounding box center [689, 28] width 1379 height 43
click at [579, 32] on link "セミナー" at bounding box center [577, 28] width 51 height 17
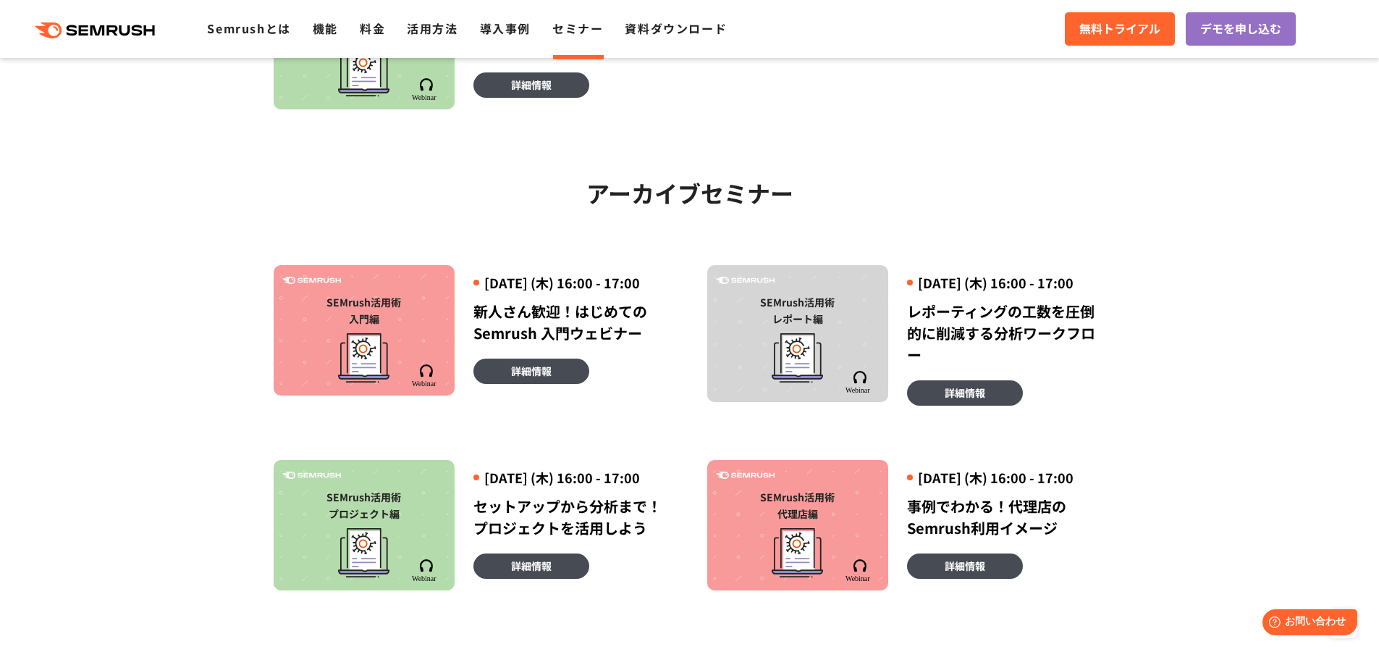
scroll to position [724, 0]
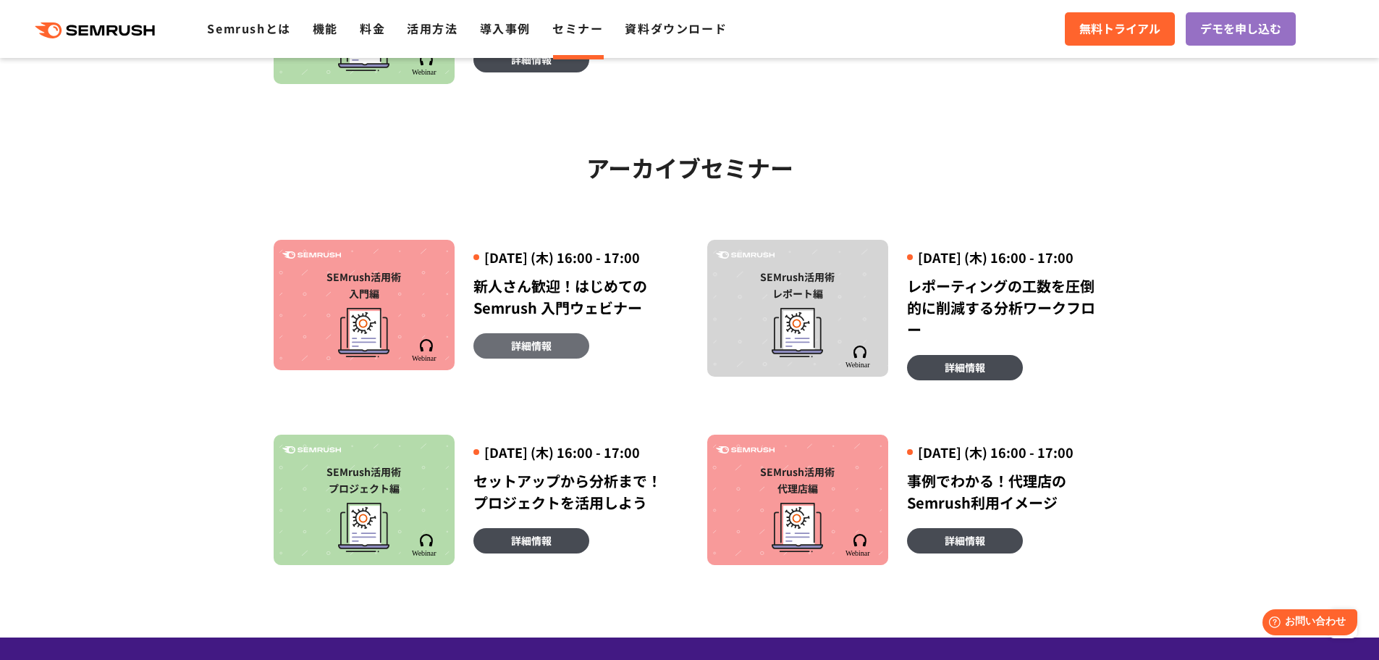
click at [535, 353] on span "詳細情報" at bounding box center [531, 345] width 41 height 16
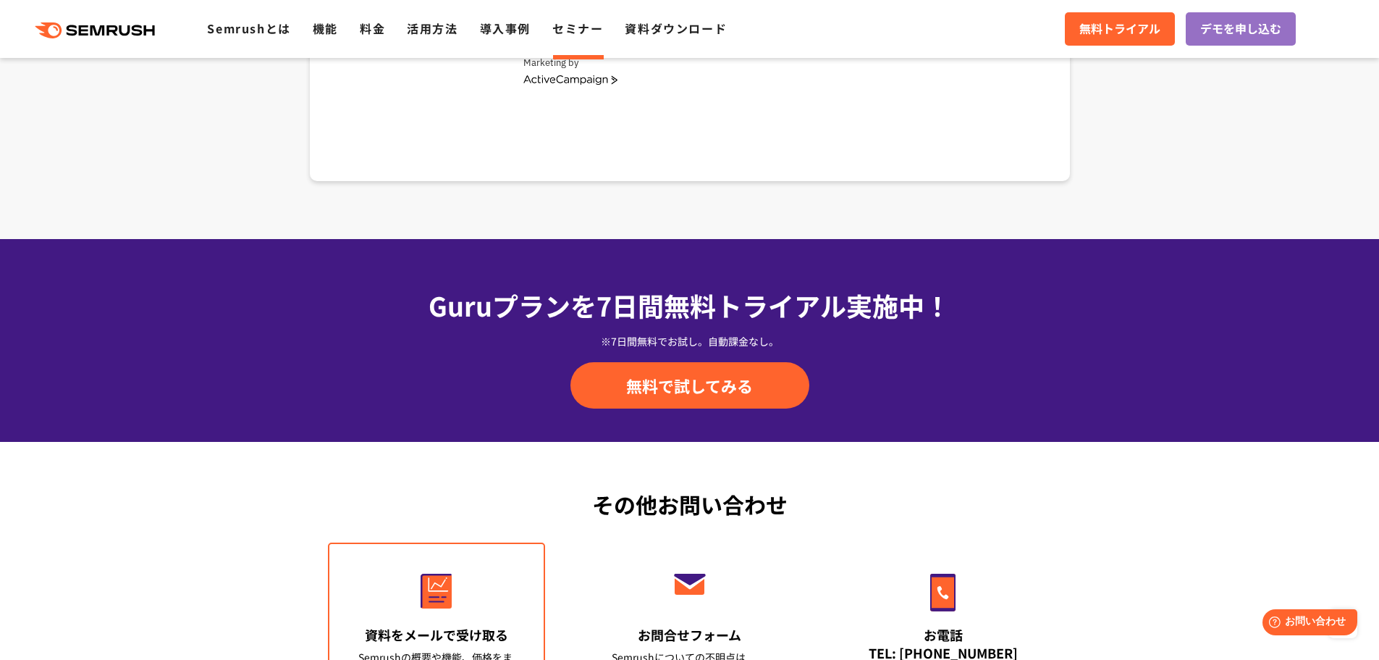
scroll to position [2462, 0]
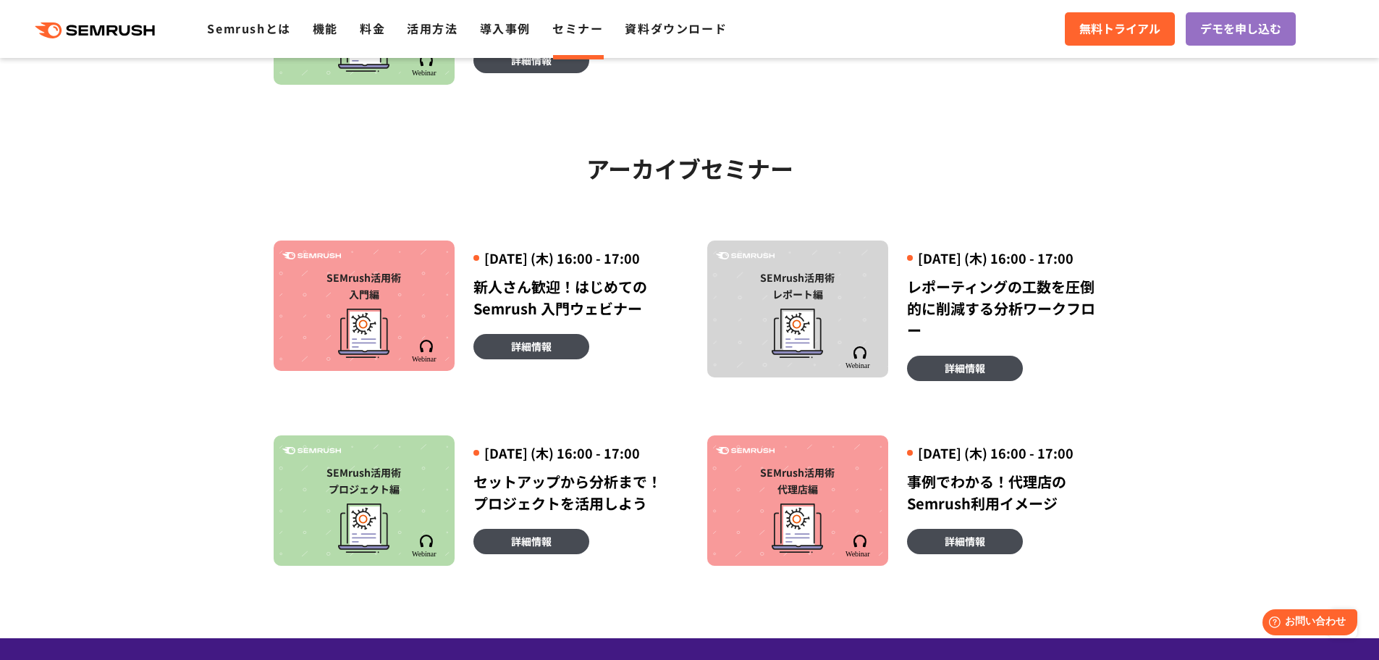
click at [80, 25] on icon ".cls {fill: #FF642D;}" at bounding box center [96, 30] width 164 height 16
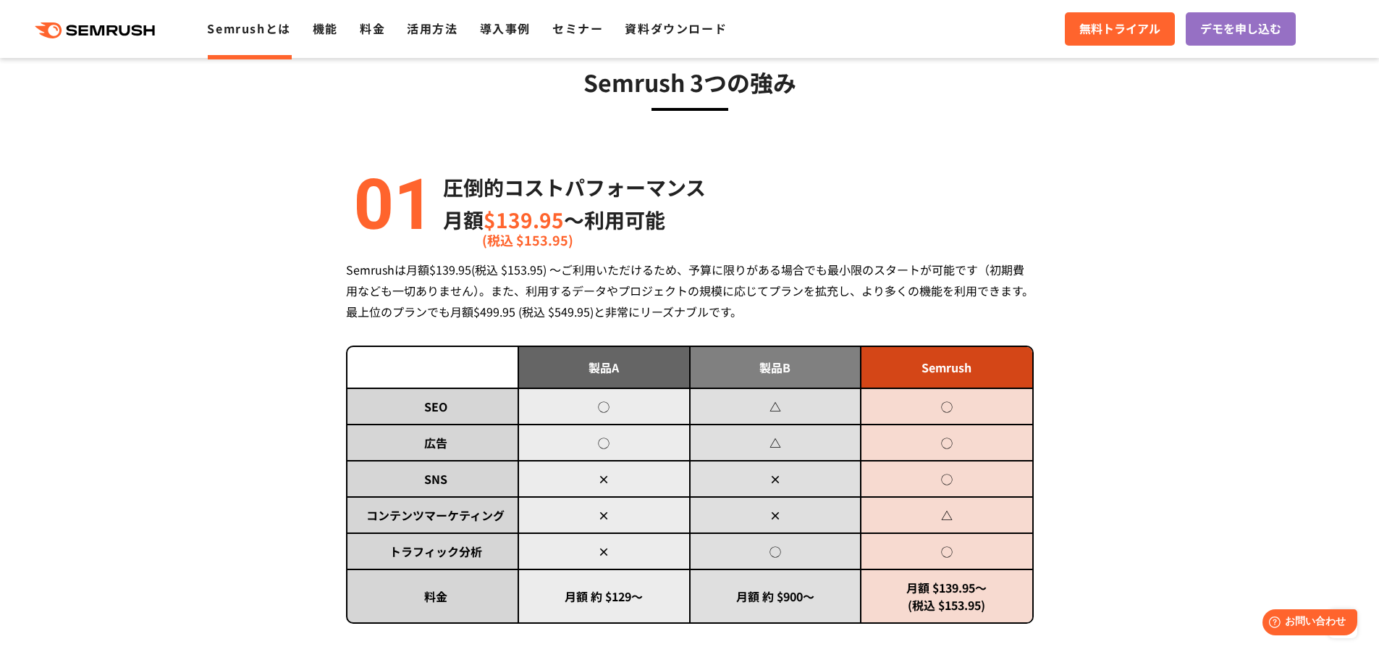
scroll to position [507, 0]
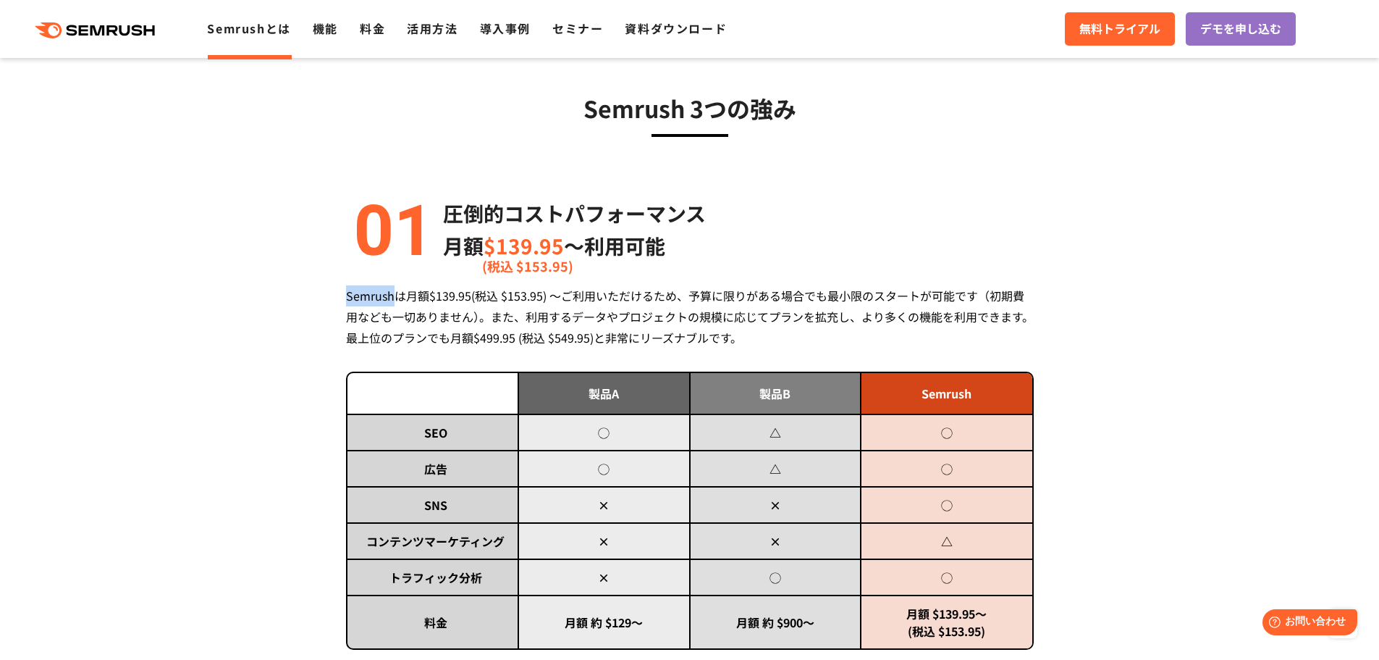
drag, startPoint x: 345, startPoint y: 293, endPoint x: 398, endPoint y: 296, distance: 53.7
copy div "Semrush"
click at [369, 30] on link "料金" at bounding box center [372, 28] width 25 height 17
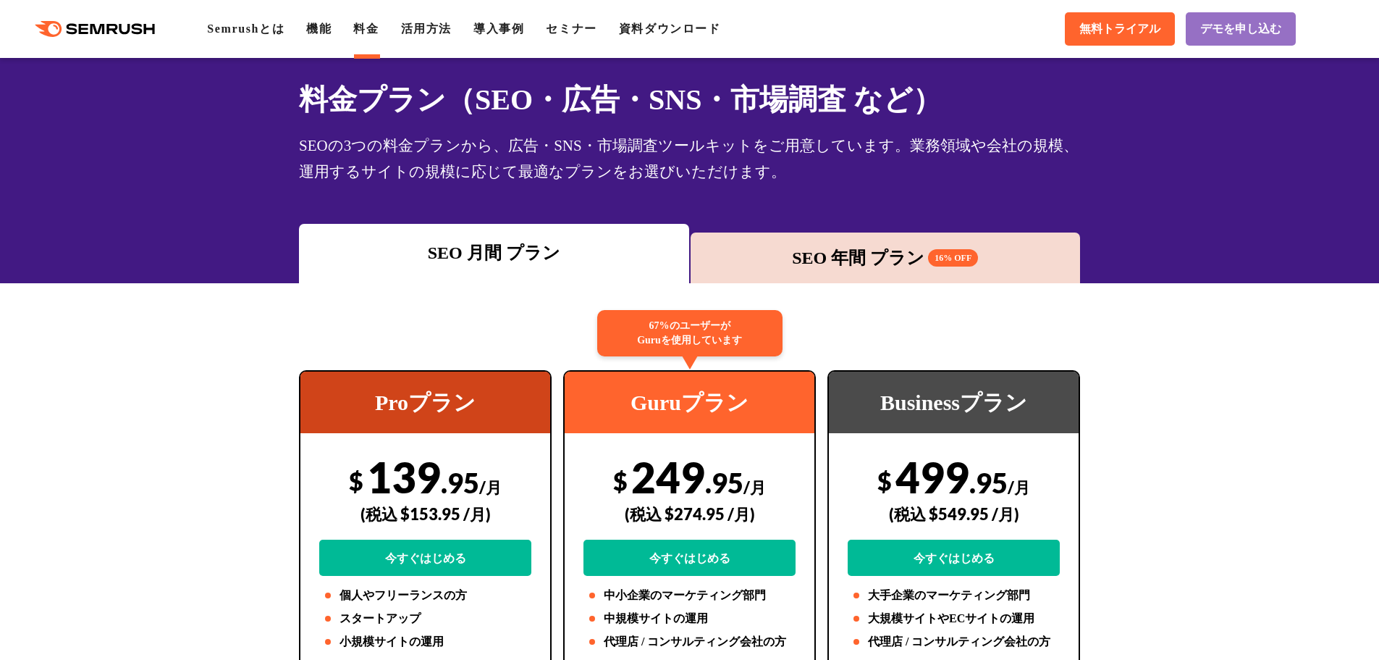
scroll to position [72, 0]
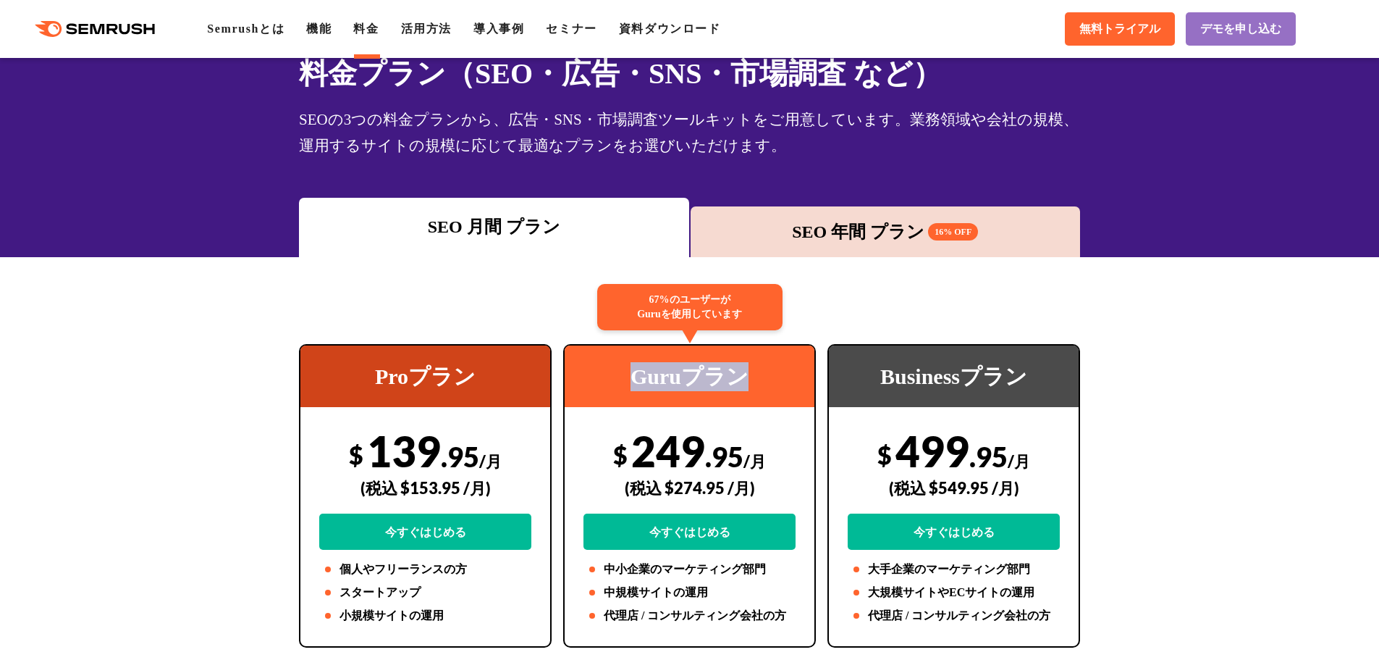
drag, startPoint x: 634, startPoint y: 378, endPoint x: 742, endPoint y: 384, distance: 108.1
click at [742, 384] on div "Guruプラン" at bounding box center [690, 376] width 250 height 62
copy div "Guruプラン"
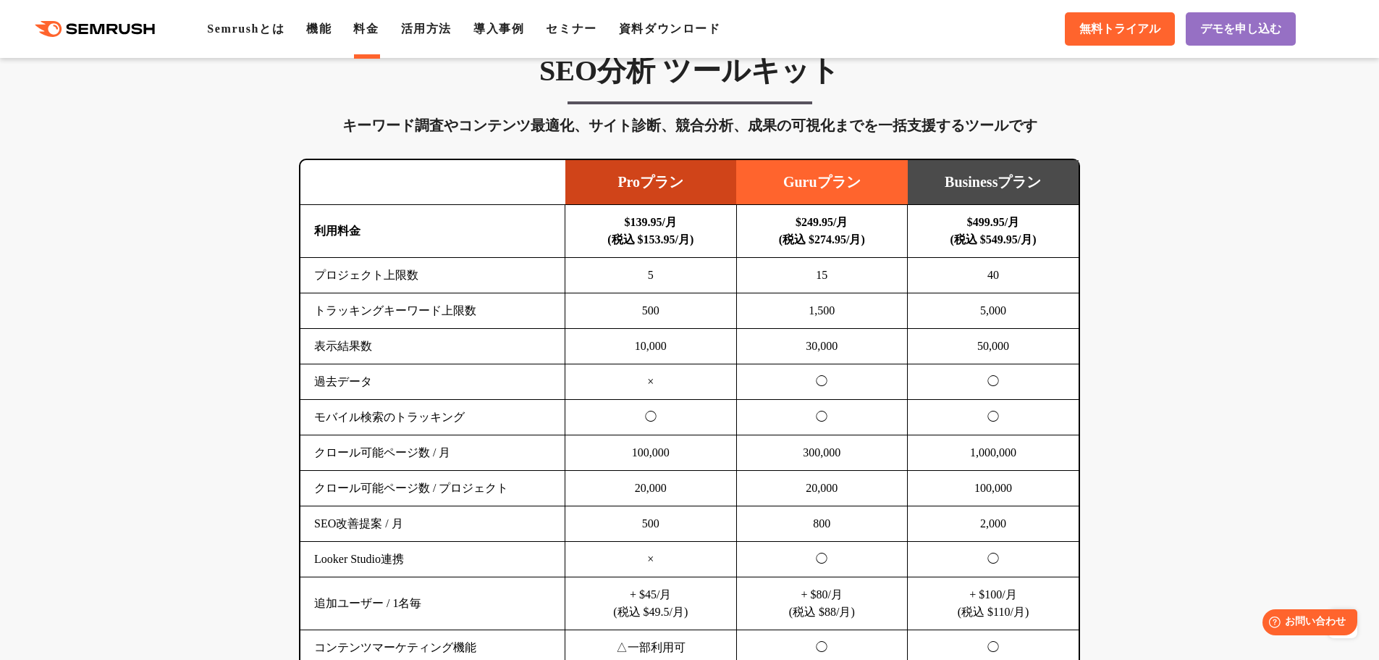
scroll to position [724, 0]
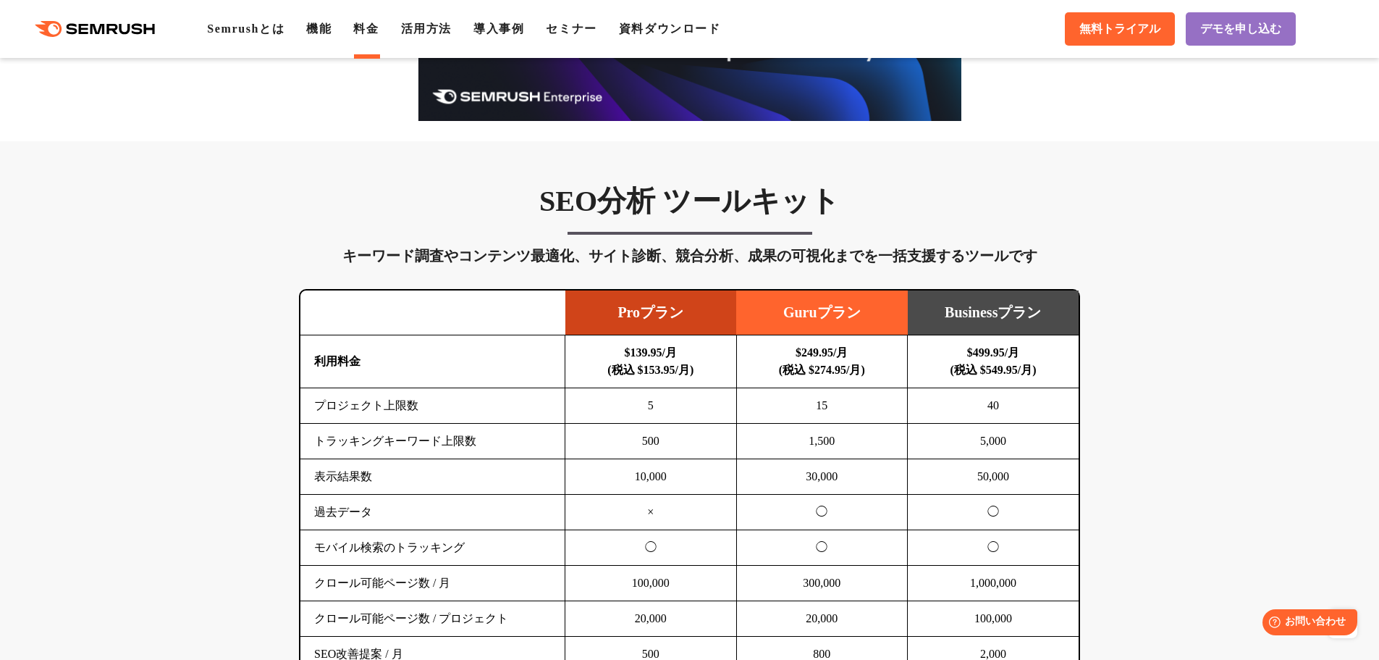
click at [324, 38] on div ".cls {fill: #FF642D;} .cls {fill: #FF642D;} Semrushとは 機能 料金 活用方法 導入事例 セミナー 資料ダウ…" at bounding box center [689, 28] width 1379 height 43
click at [332, 17] on div ".cls {fill: #FF642D;} .cls {fill: #FF642D;} Semrushとは 機能 料金 活用方法 導入事例 セミナー 資料ダウ…" at bounding box center [689, 28] width 1379 height 43
click at [323, 22] on link "機能" at bounding box center [318, 28] width 25 height 12
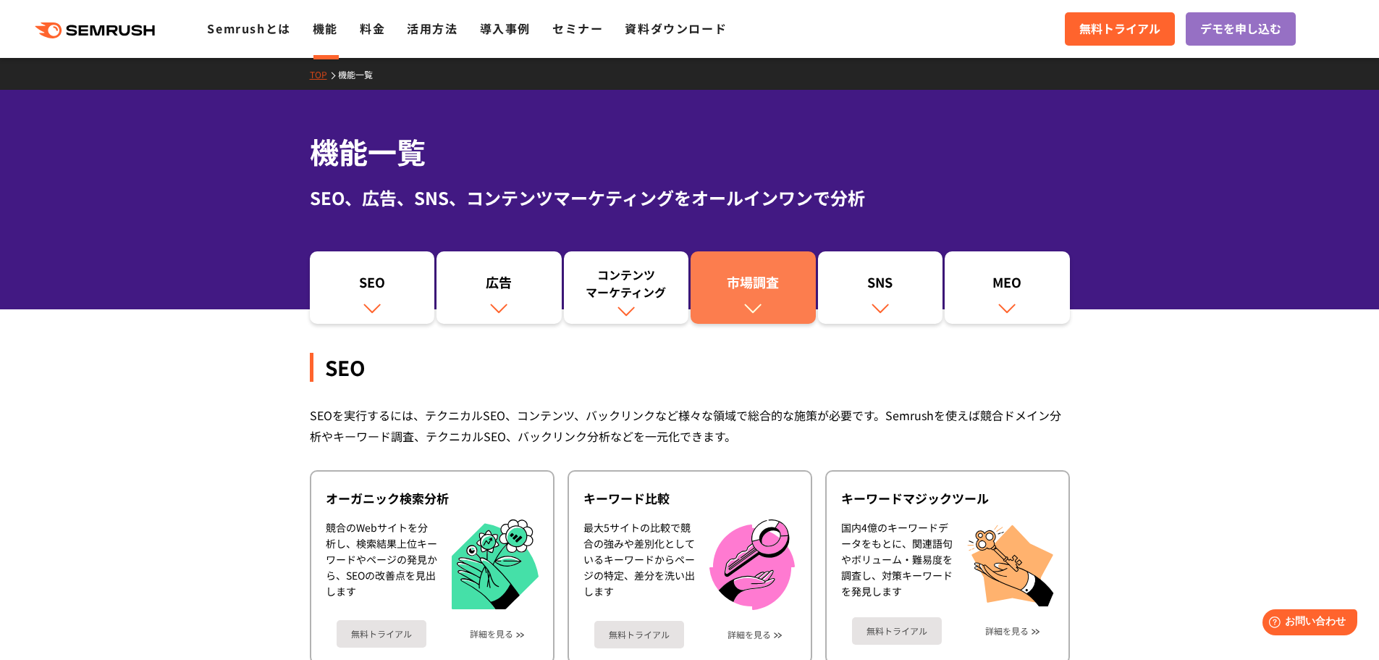
click at [735, 300] on link "市場調査" at bounding box center [753, 287] width 125 height 72
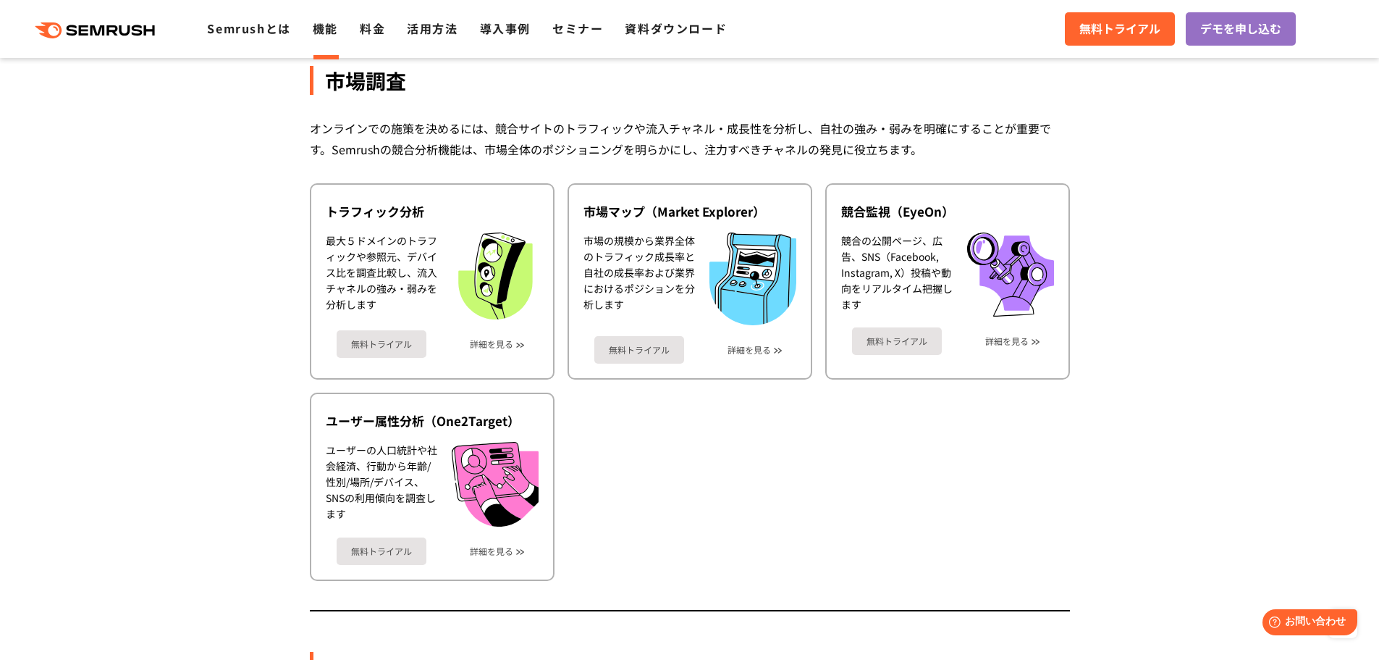
scroll to position [2446, 0]
click at [490, 341] on link "詳細を見る" at bounding box center [491, 343] width 43 height 10
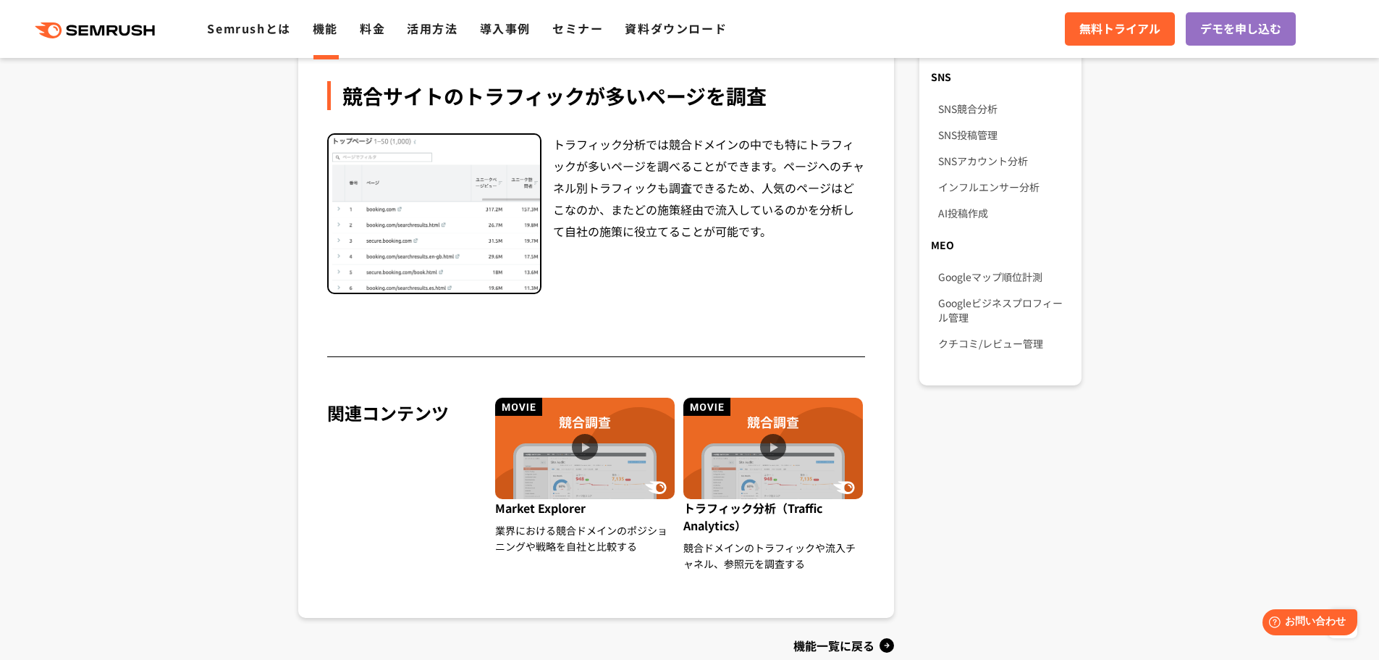
scroll to position [941, 0]
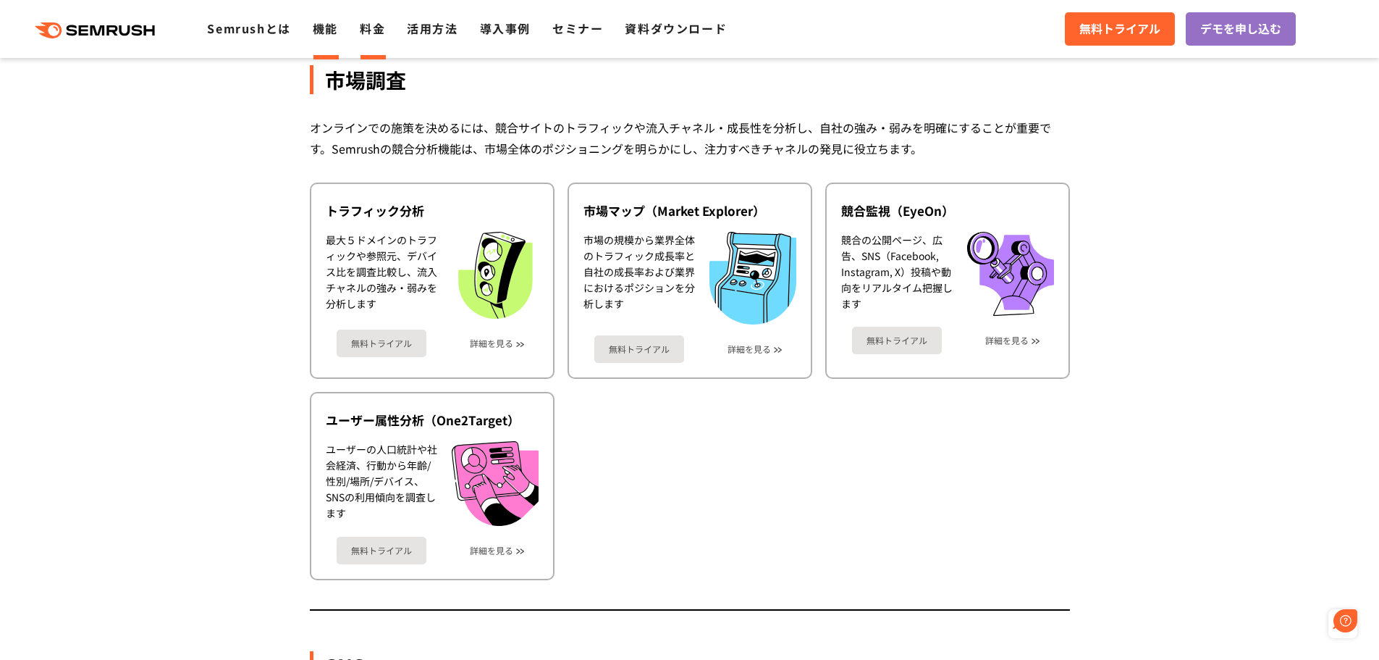
click at [374, 26] on link "料金" at bounding box center [372, 28] width 25 height 17
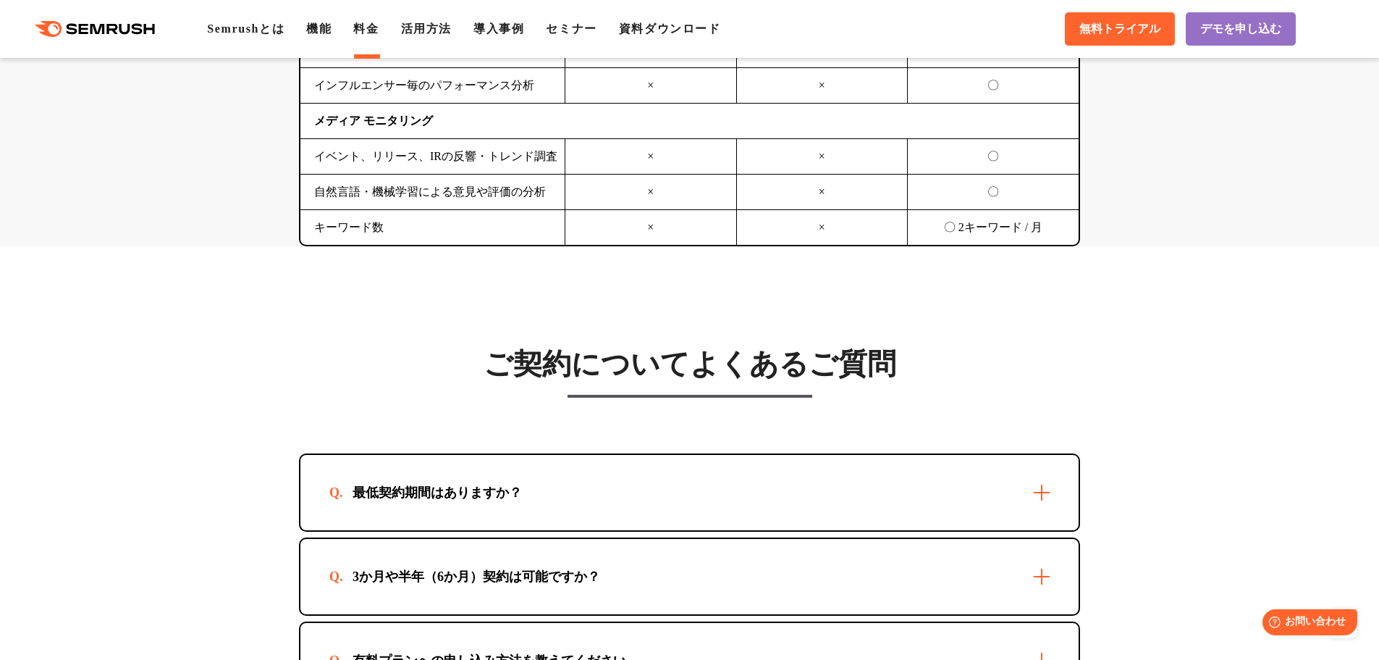
scroll to position [3910, 0]
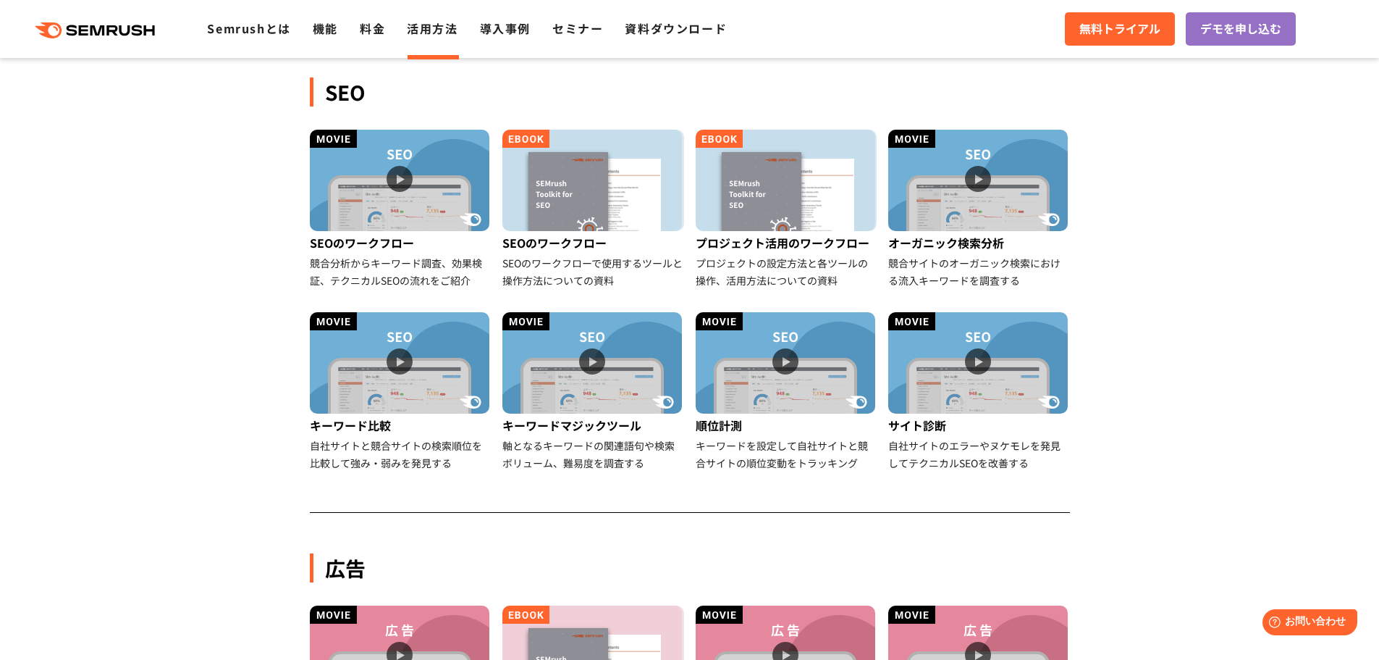
scroll to position [362, 0]
